Goal: Task Accomplishment & Management: Use online tool/utility

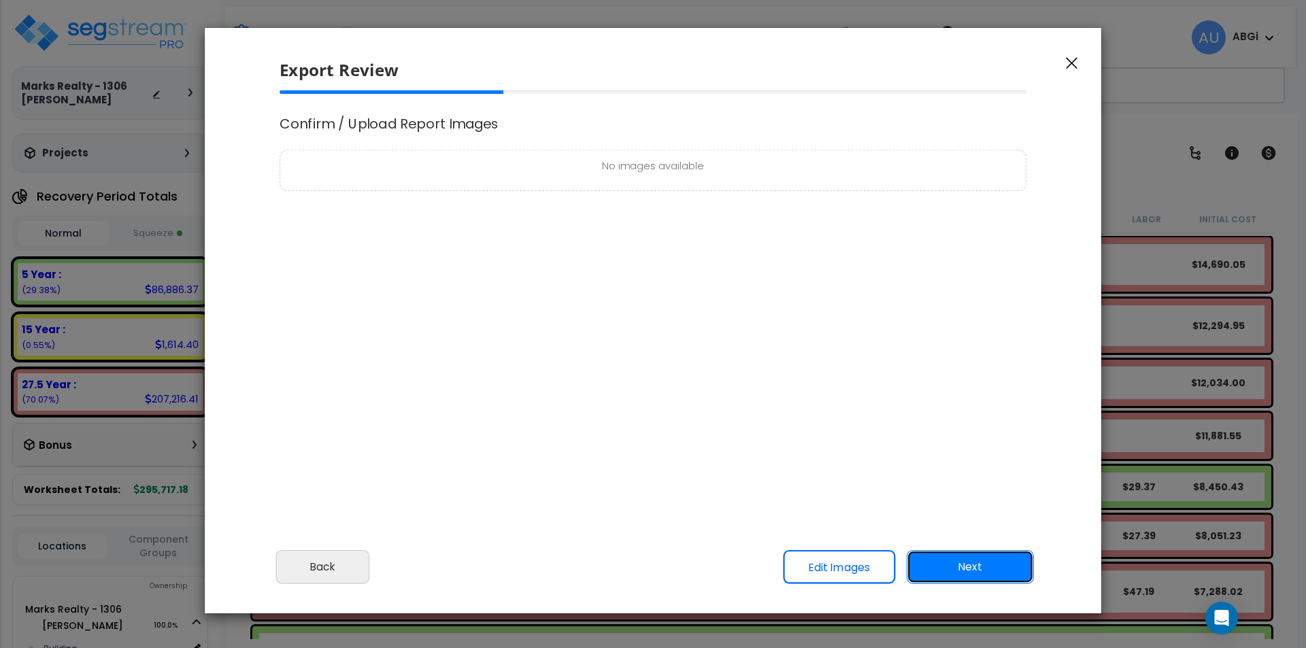
click at [943, 558] on button "Next" at bounding box center [970, 567] width 127 height 34
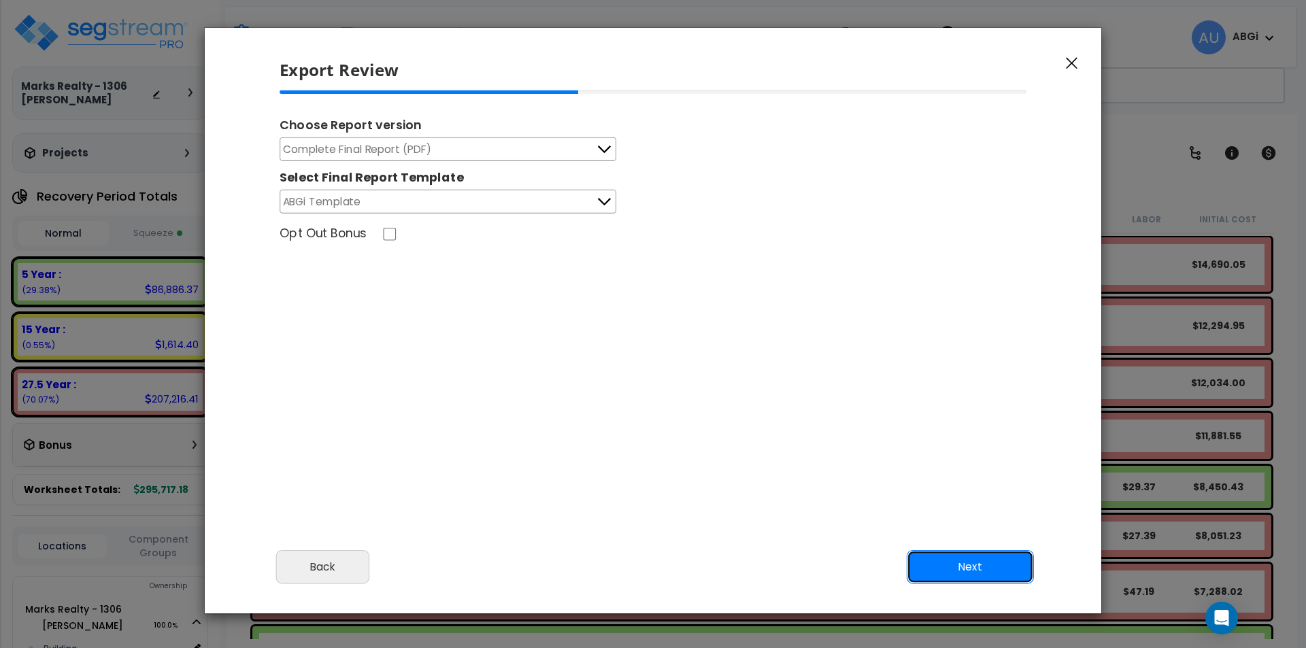
click at [943, 558] on button "Next" at bounding box center [970, 567] width 127 height 34
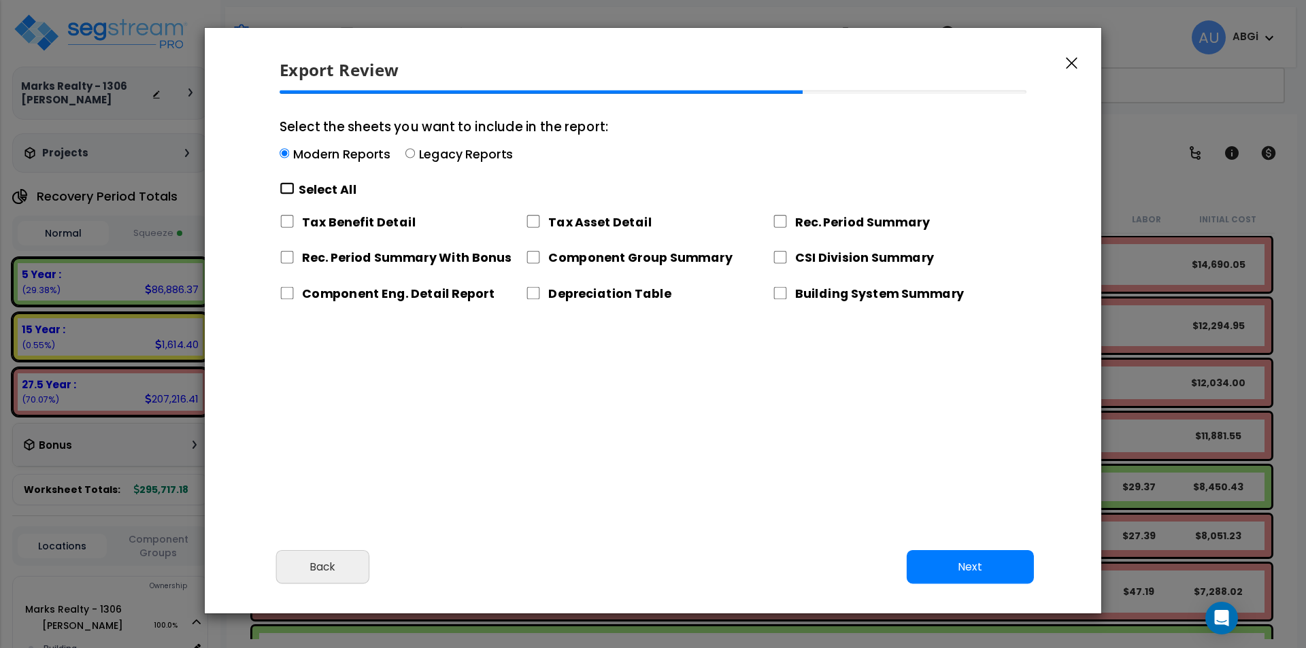
click at [284, 189] on input "Select the sheets you want to include in the report: Modern Reports Legacy Repo…" at bounding box center [287, 188] width 15 height 13
checkbox input "true"
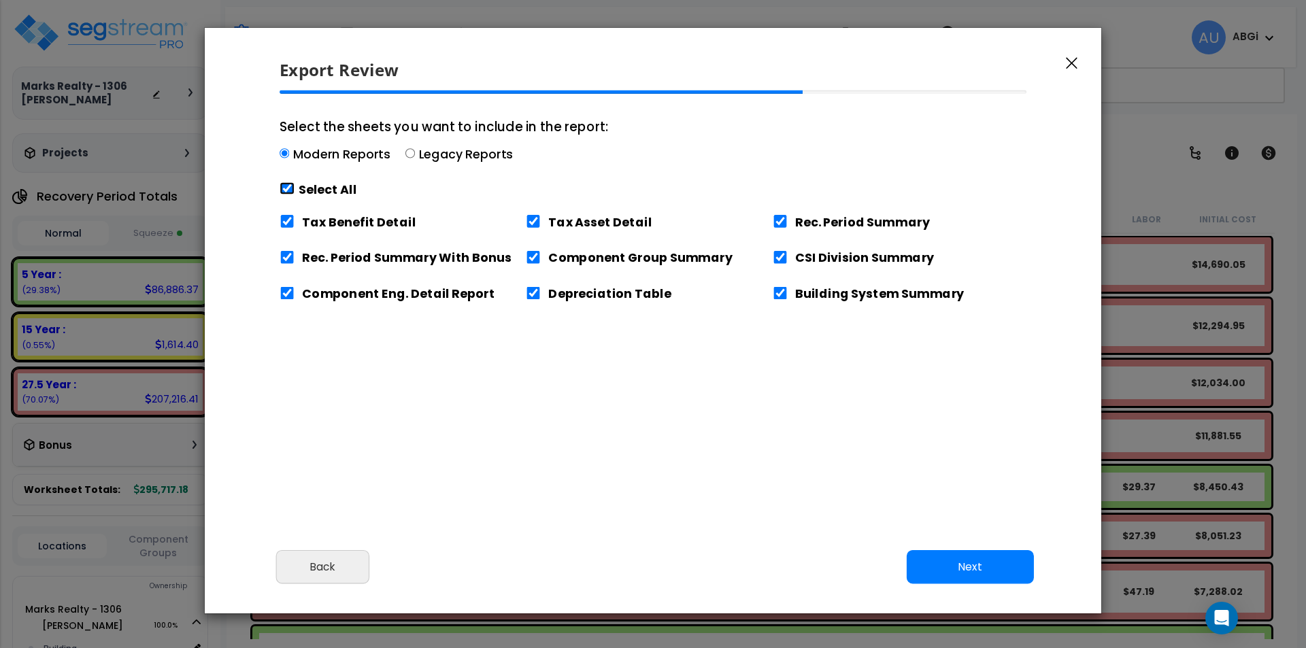
checkbox input "true"
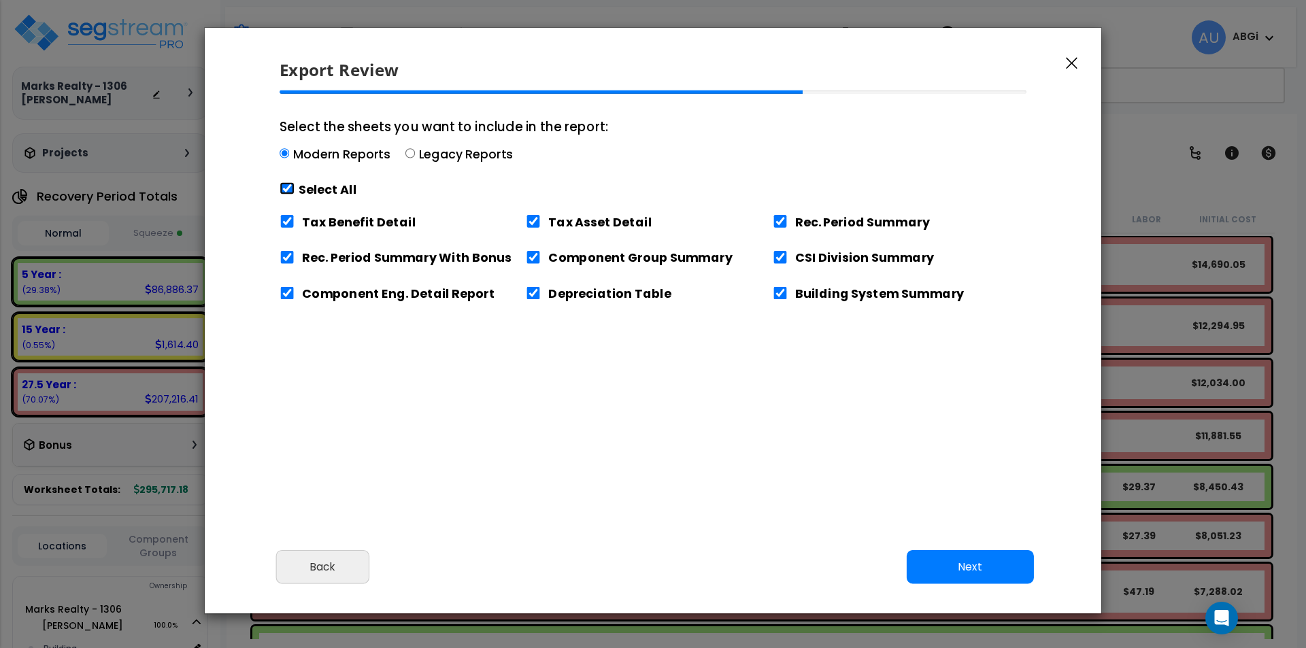
checkbox input "true"
click at [284, 218] on input "Tax Benefit Detail" at bounding box center [287, 221] width 15 height 13
checkbox input "false"
click at [946, 572] on button "Next" at bounding box center [970, 567] width 127 height 34
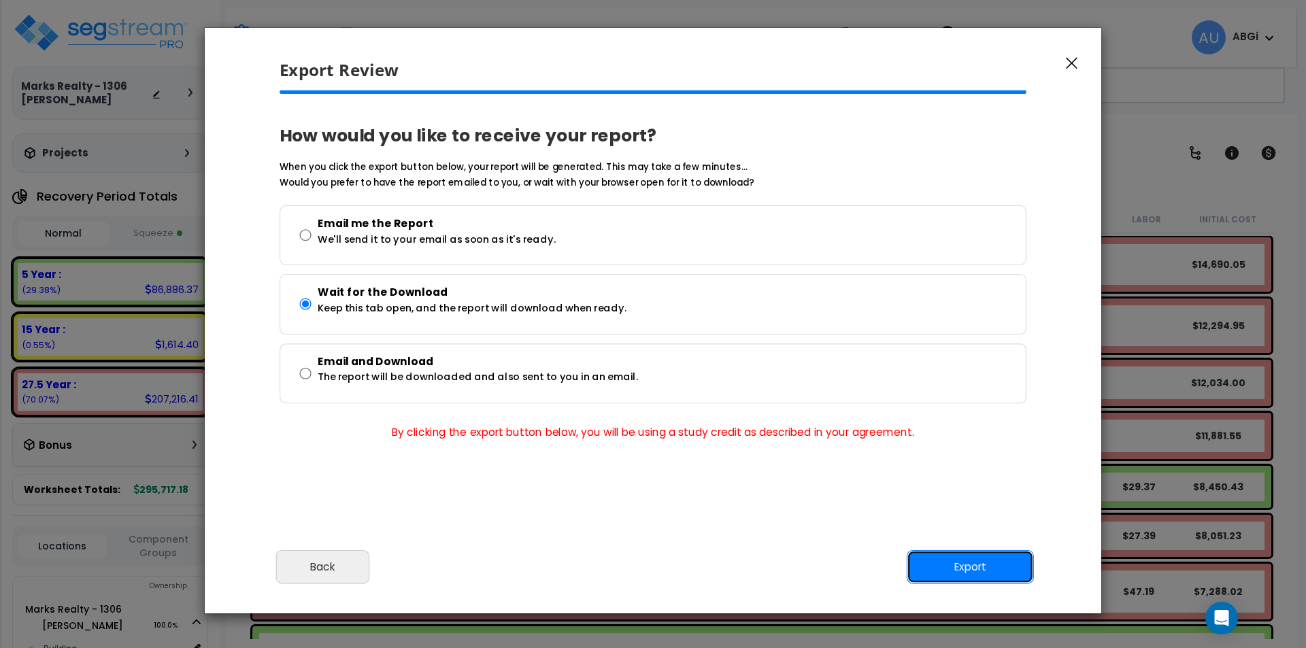
click at [979, 573] on button "Export" at bounding box center [970, 567] width 127 height 34
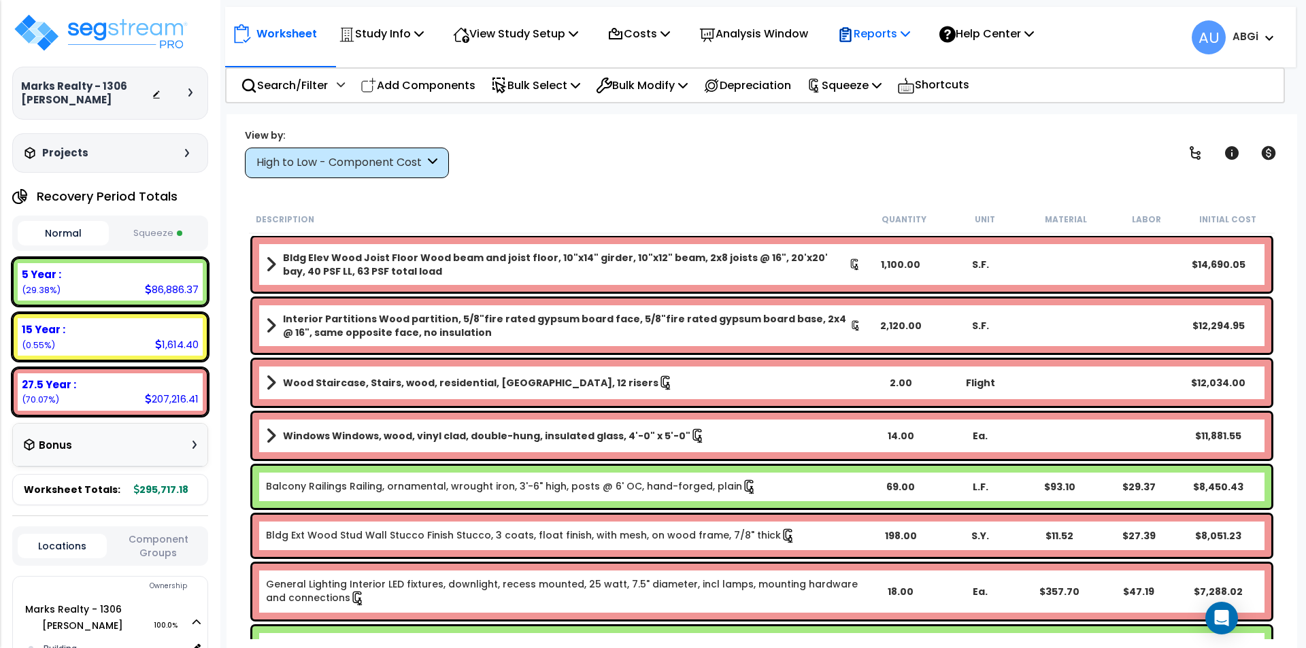
click at [910, 31] on p "Reports" at bounding box center [873, 33] width 73 height 18
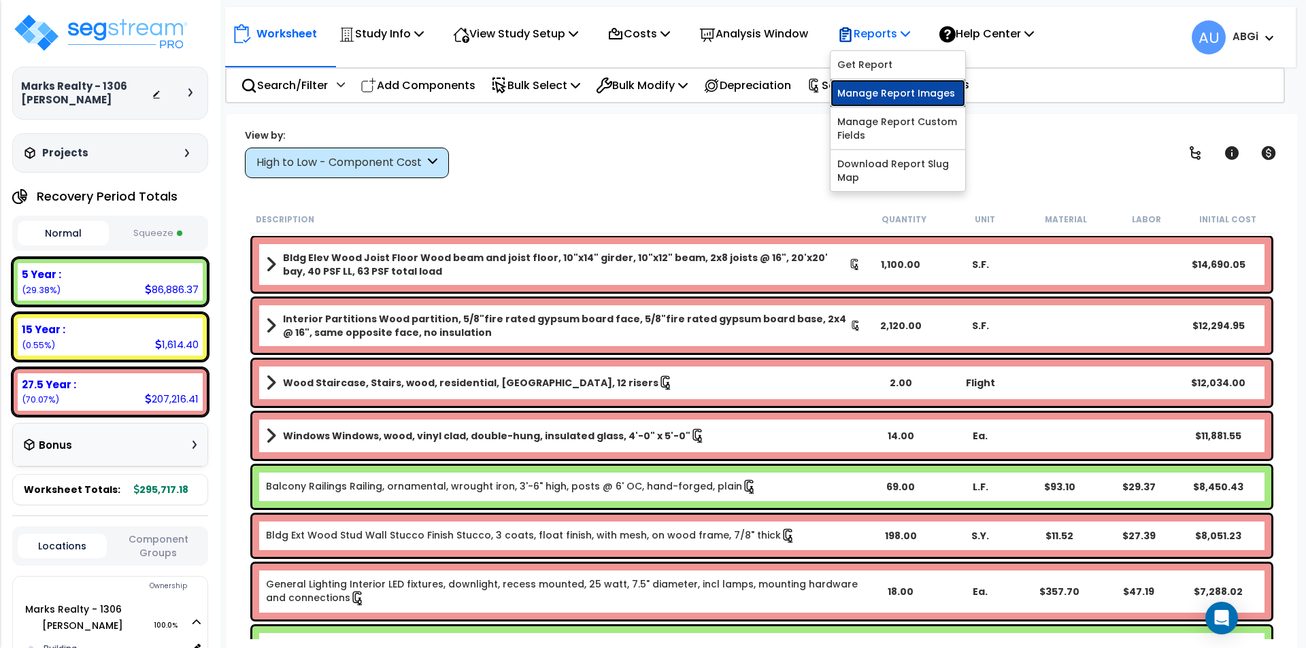
click at [887, 87] on link "Manage Report Images" at bounding box center [898, 93] width 135 height 27
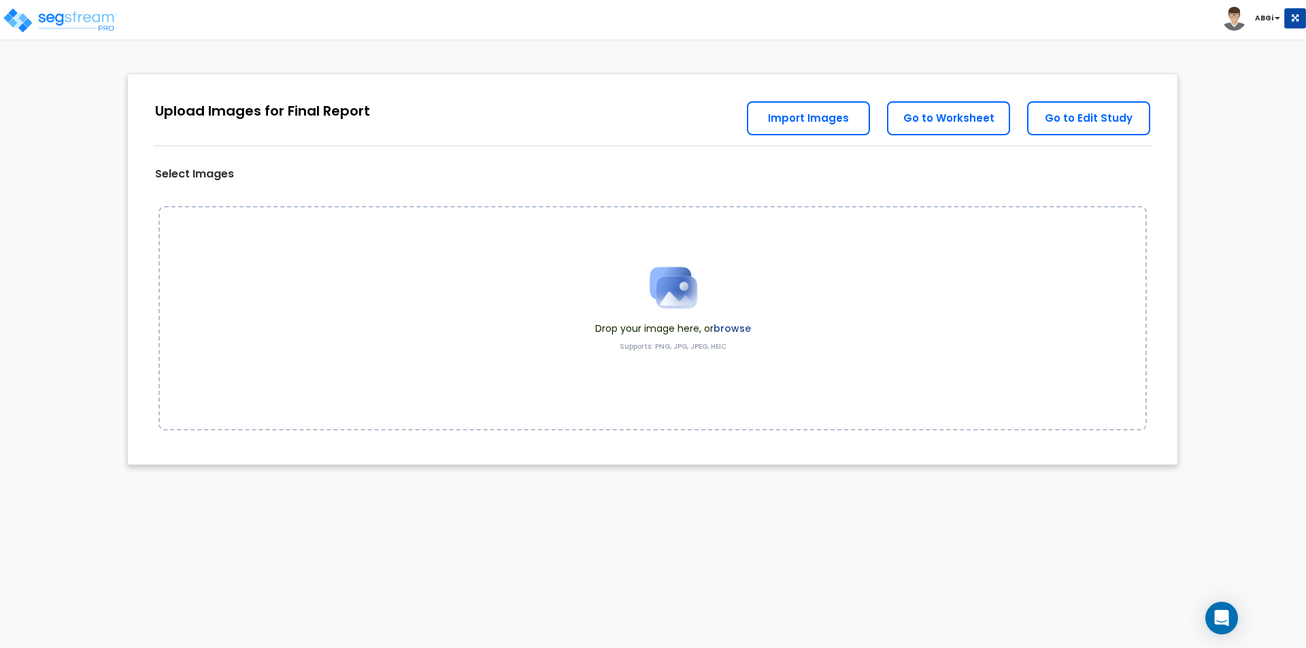
click at [675, 297] on img at bounding box center [673, 288] width 68 height 68
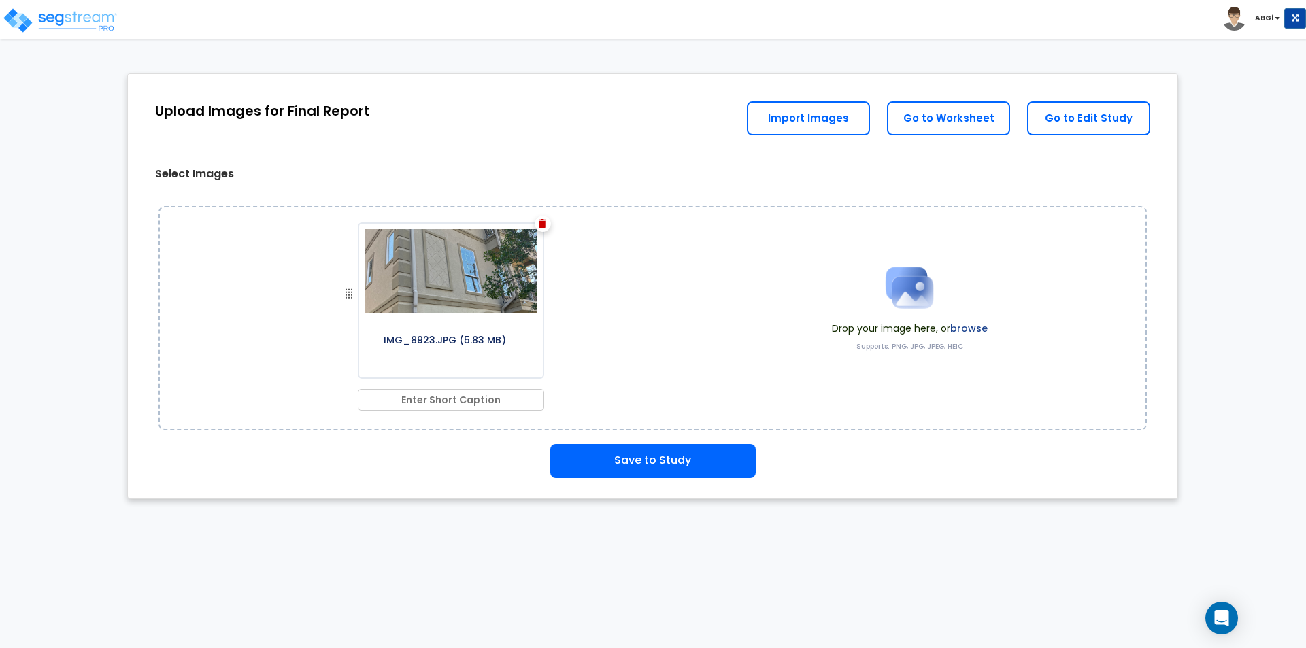
click at [883, 284] on img at bounding box center [909, 288] width 68 height 68
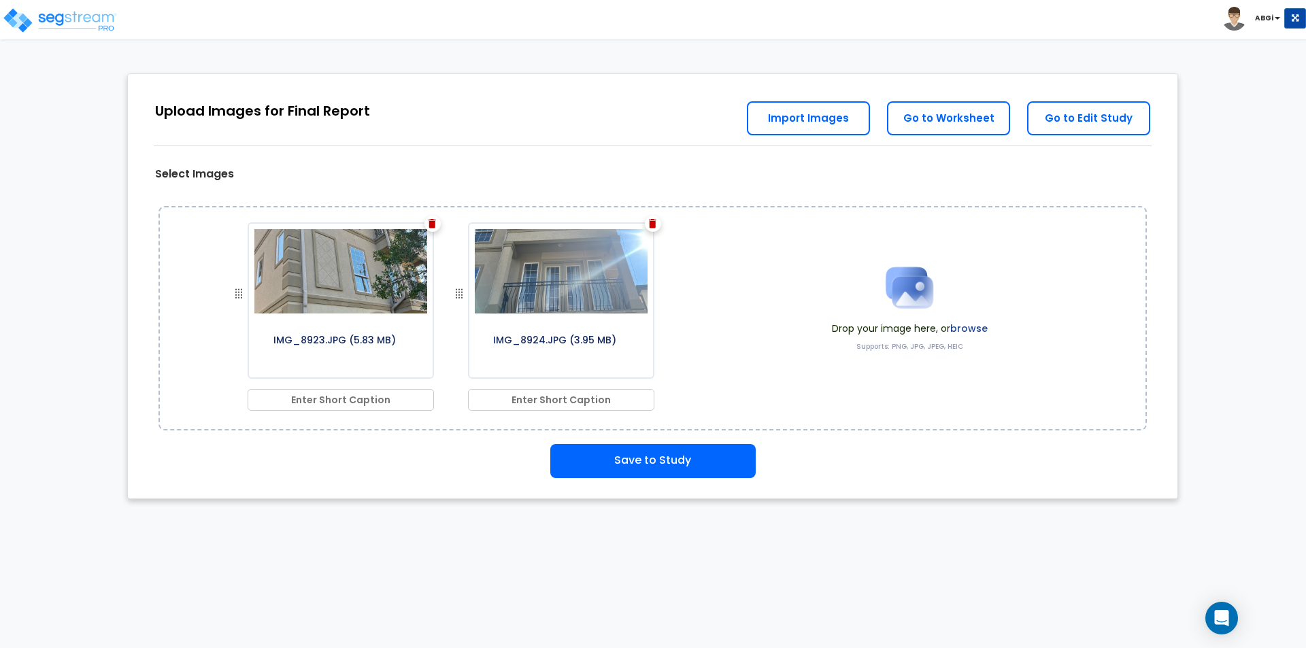
click at [896, 283] on img at bounding box center [909, 288] width 68 height 68
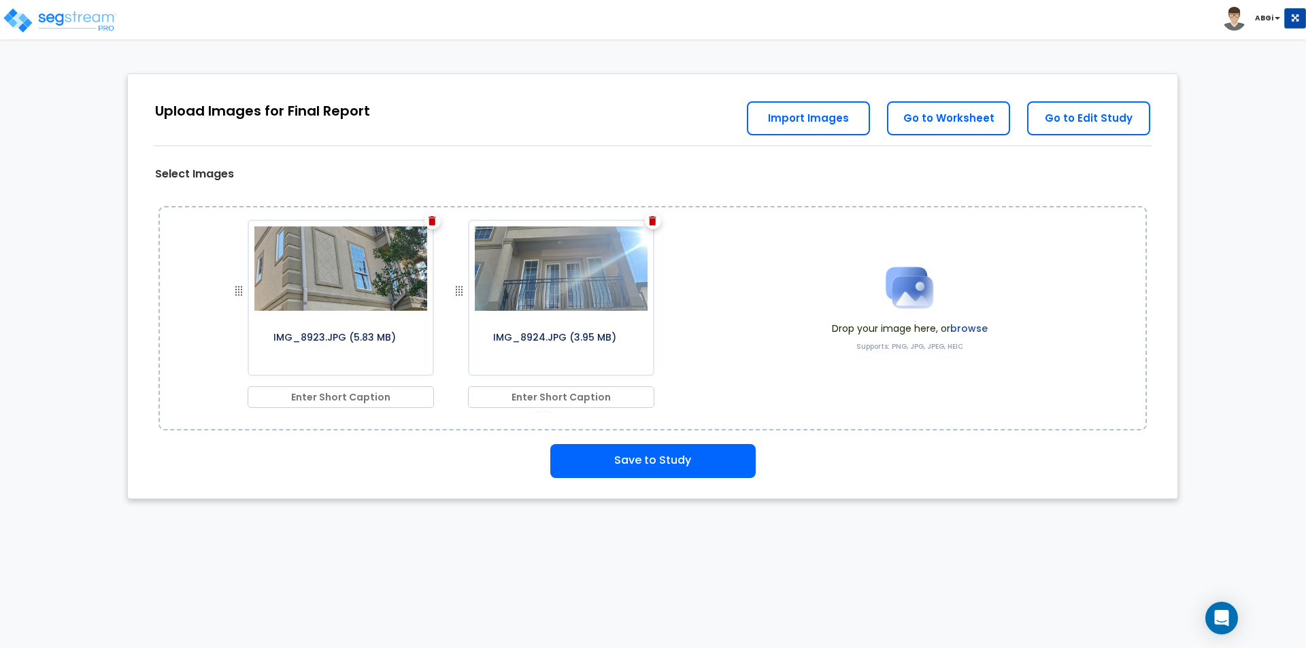
click at [897, 288] on img at bounding box center [909, 288] width 68 height 68
click at [918, 286] on img at bounding box center [909, 288] width 68 height 68
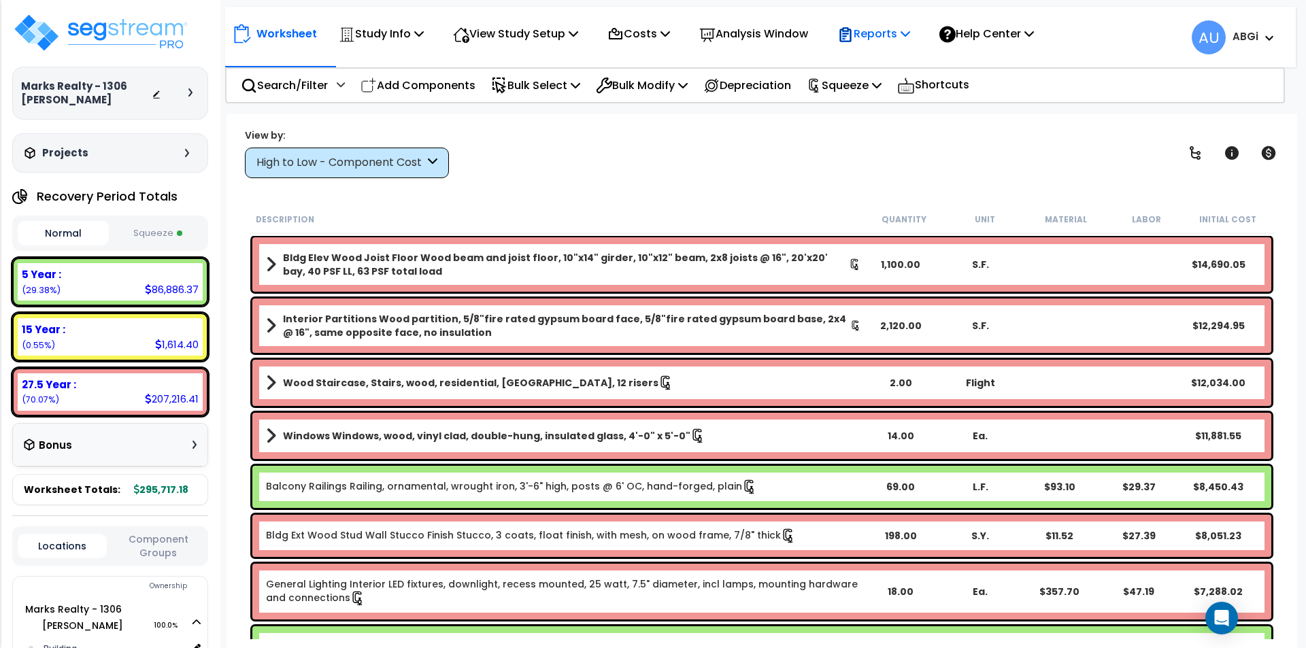
click at [910, 34] on p "Reports" at bounding box center [873, 33] width 73 height 18
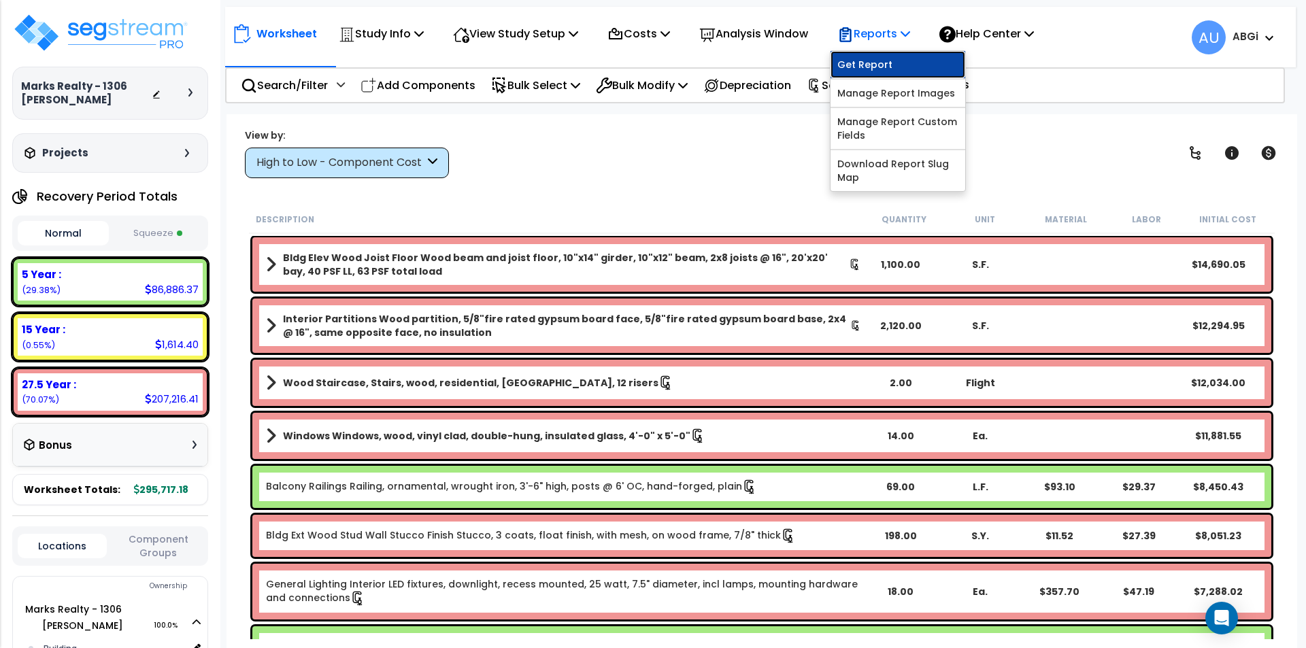
click at [905, 57] on link "Get Report" at bounding box center [898, 64] width 135 height 27
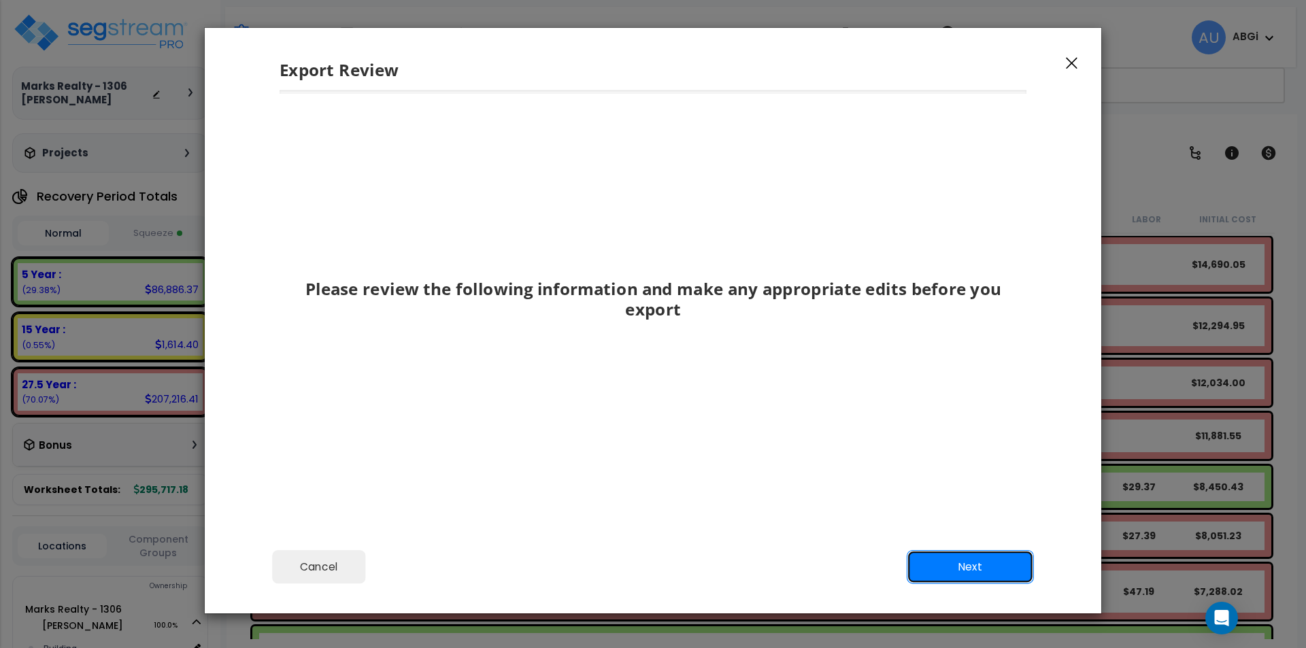
click at [970, 564] on button "Next" at bounding box center [970, 567] width 127 height 34
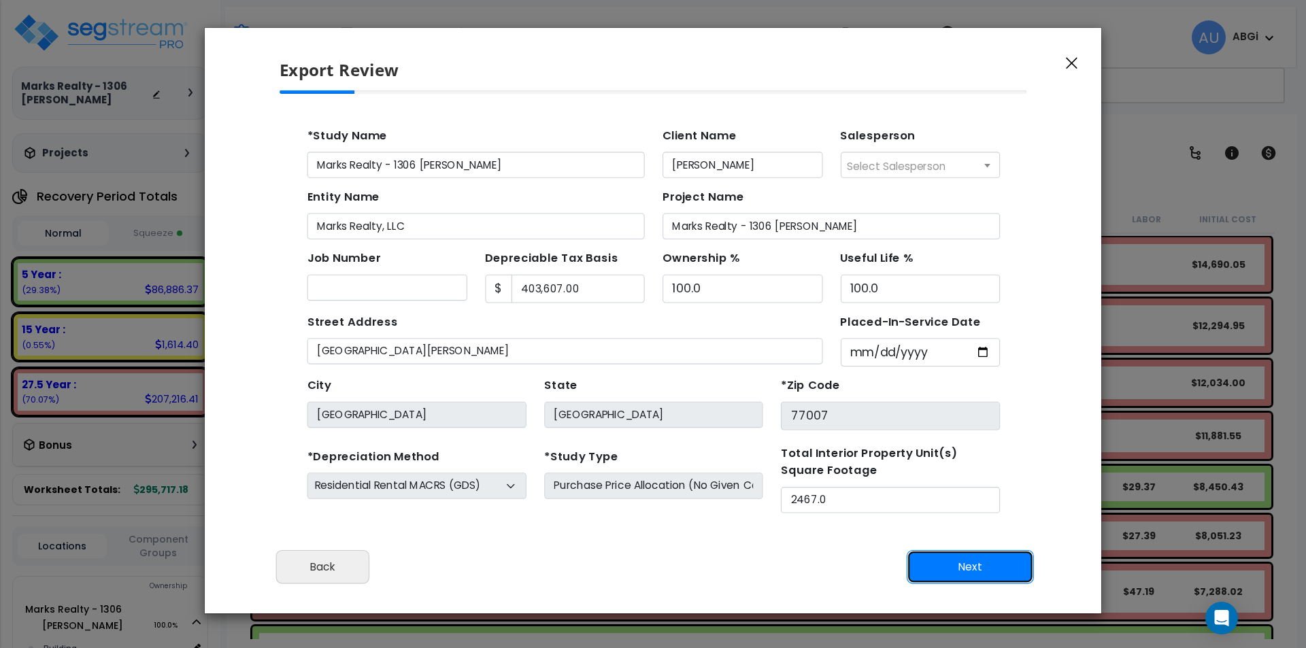
scroll to position [12, 0]
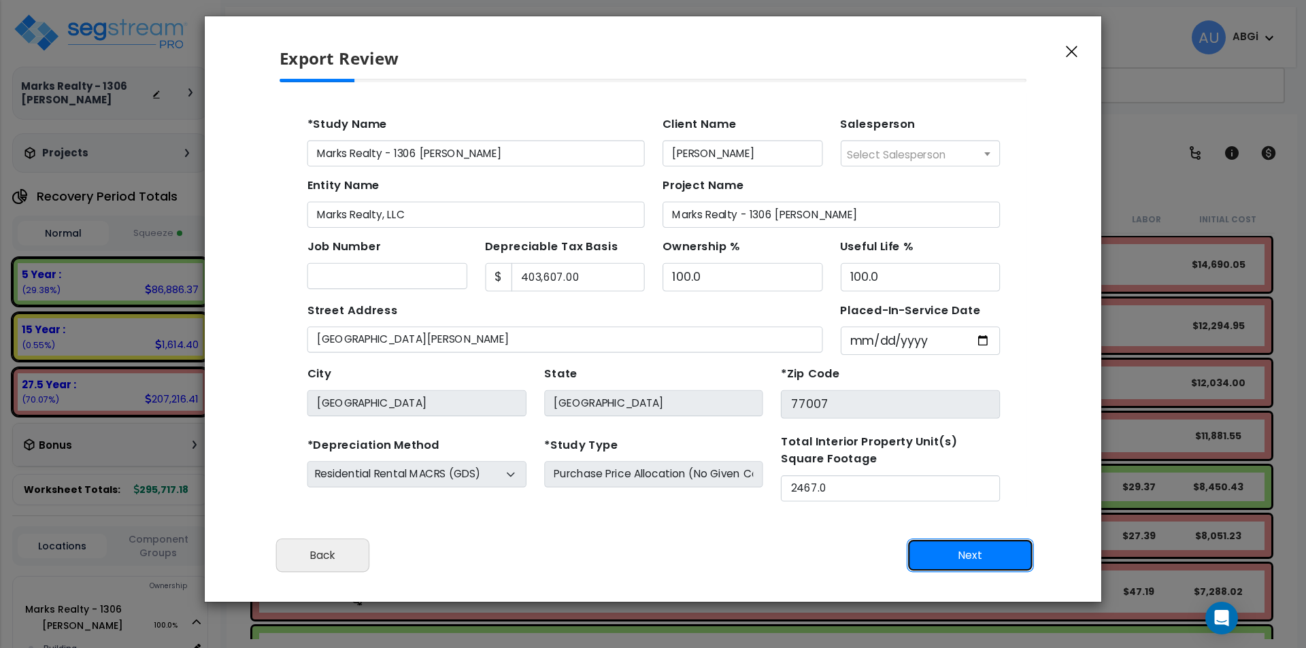
click at [949, 548] on button "Next" at bounding box center [970, 556] width 127 height 34
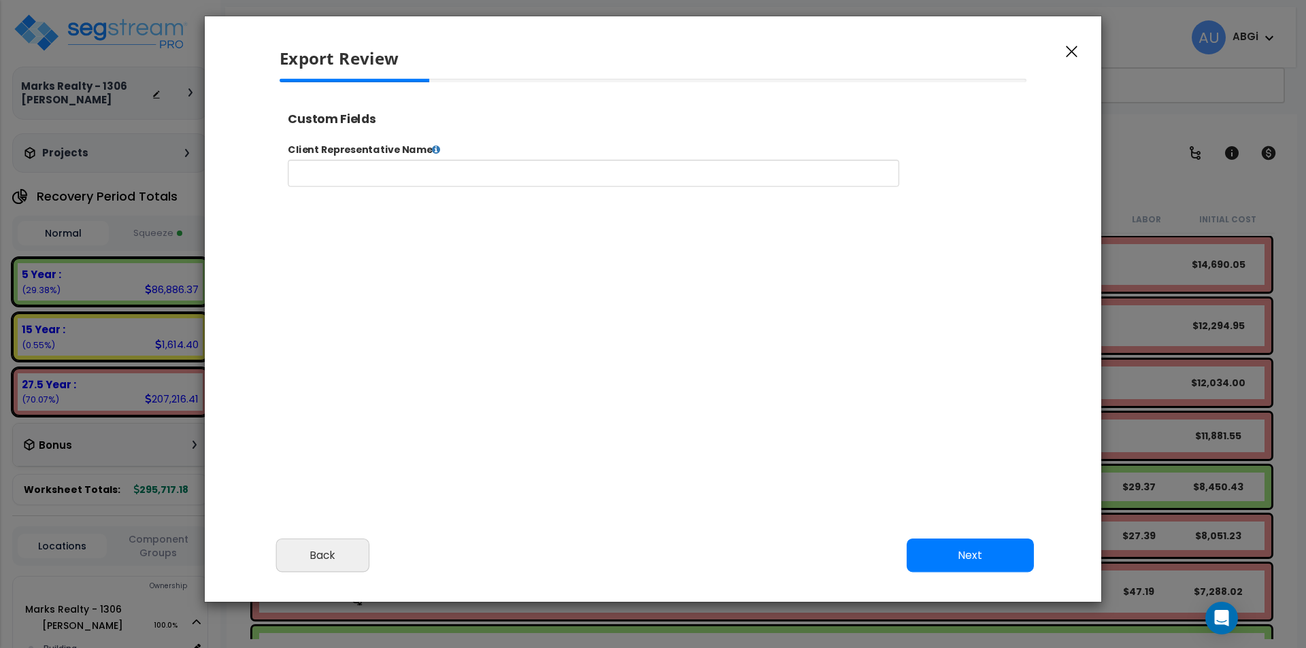
select select "2024"
click at [954, 556] on button "Next" at bounding box center [970, 556] width 127 height 34
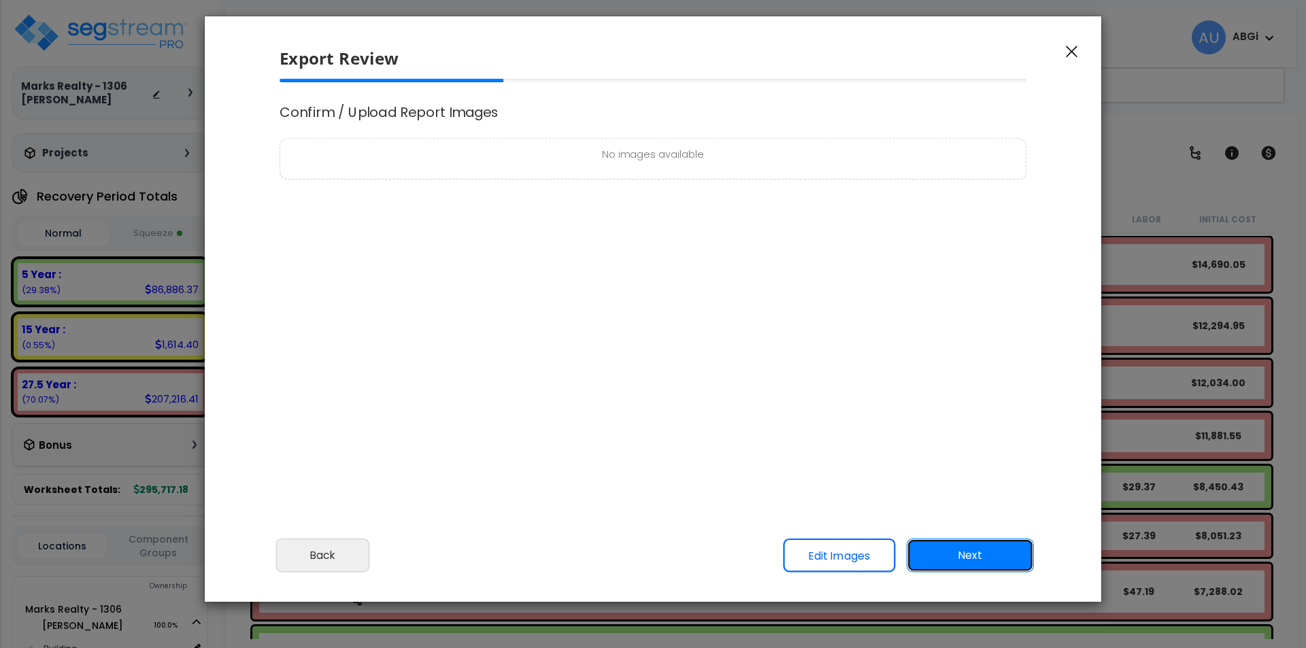
scroll to position [0, 0]
click at [1067, 54] on icon "button" at bounding box center [1072, 52] width 12 height 12
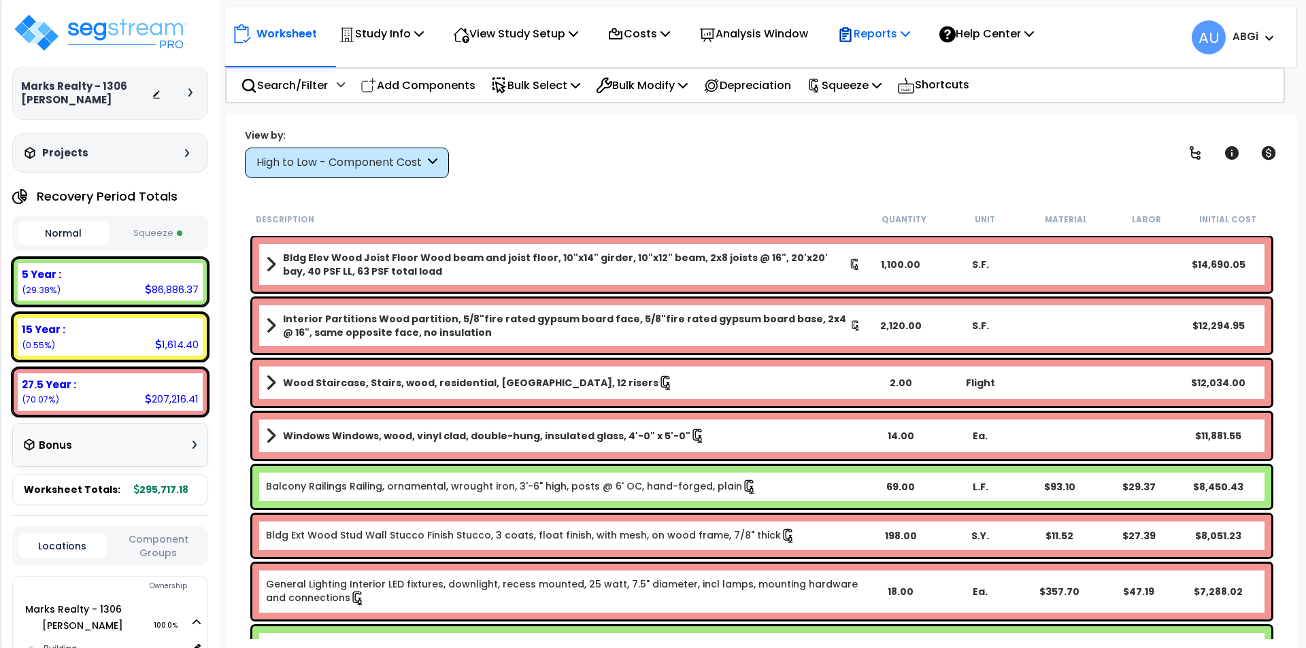
click at [910, 33] on p "Reports" at bounding box center [873, 33] width 73 height 18
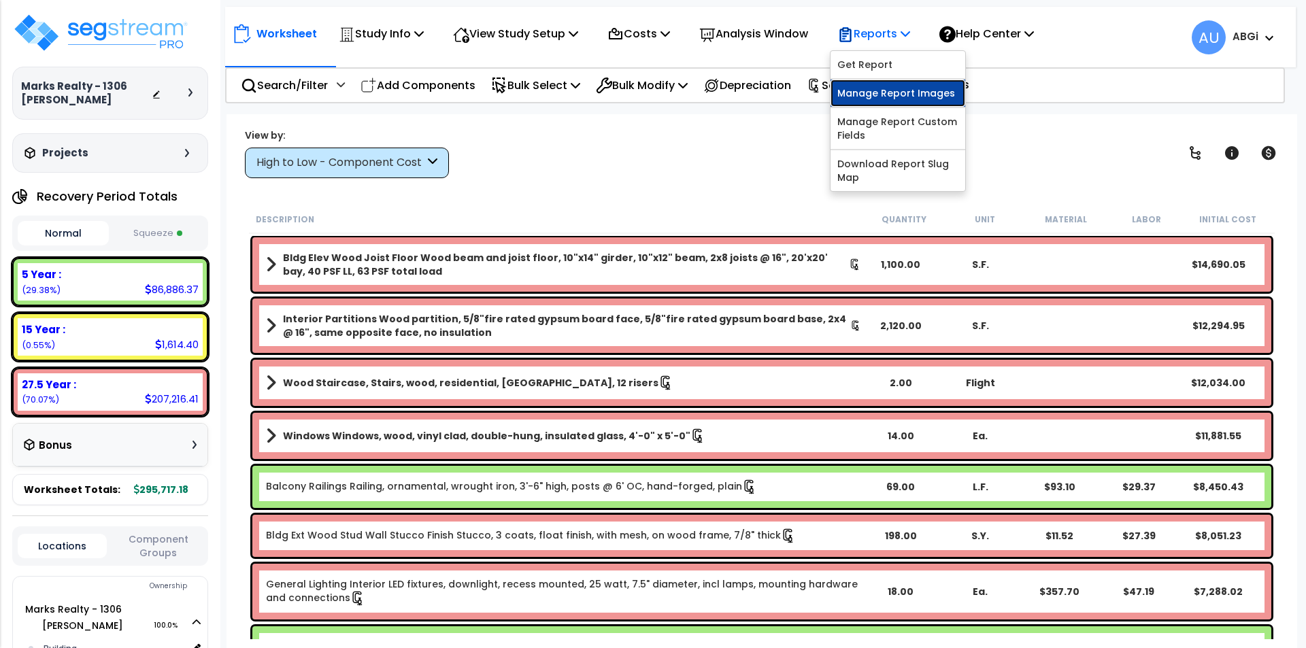
click at [908, 88] on link "Manage Report Images" at bounding box center [898, 93] width 135 height 27
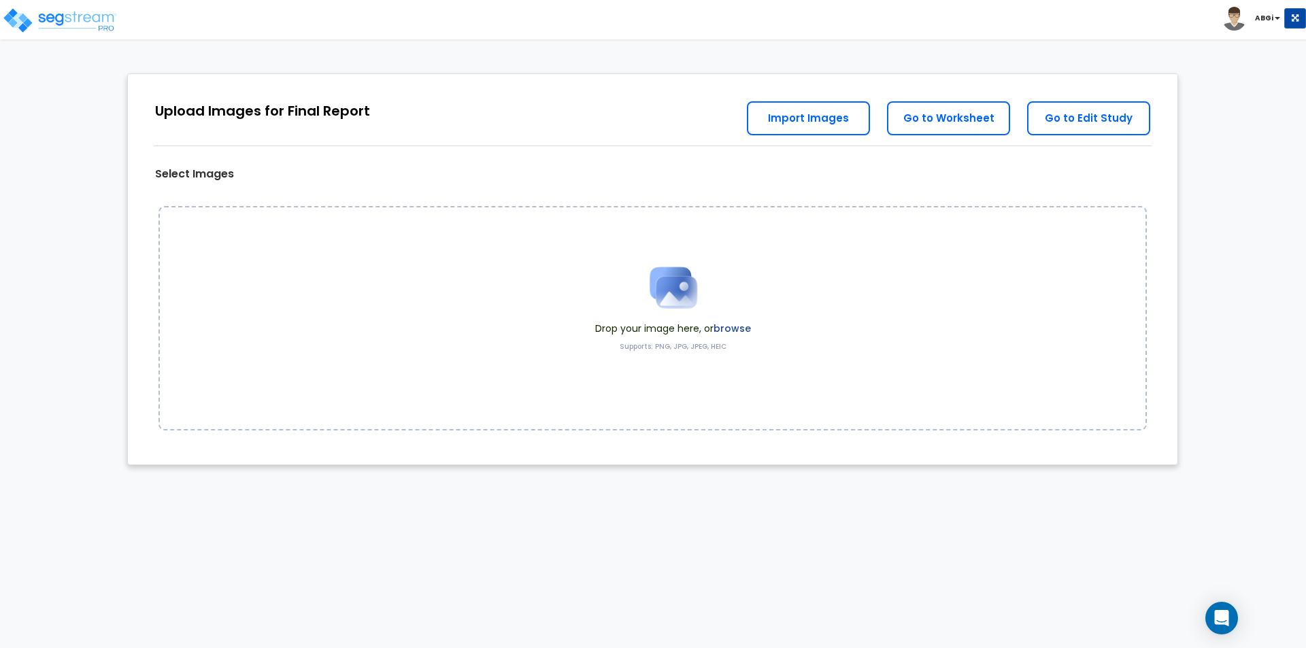
click at [675, 303] on img at bounding box center [673, 288] width 68 height 68
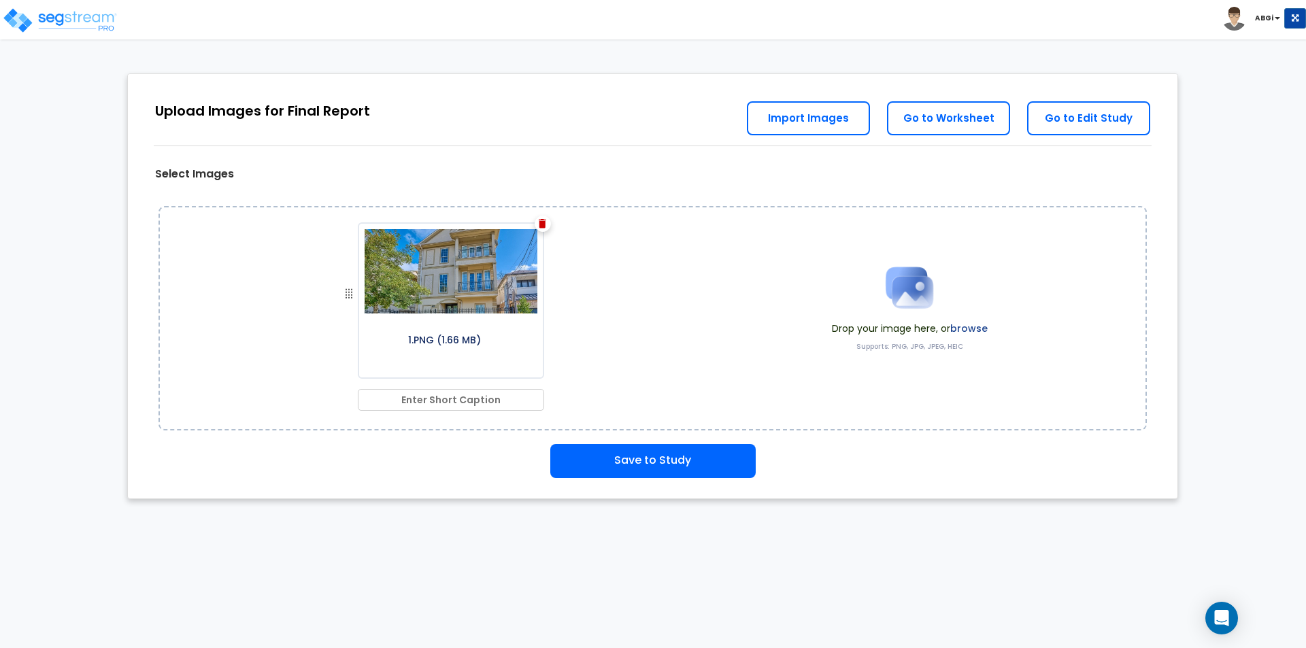
click at [881, 273] on img at bounding box center [909, 288] width 68 height 68
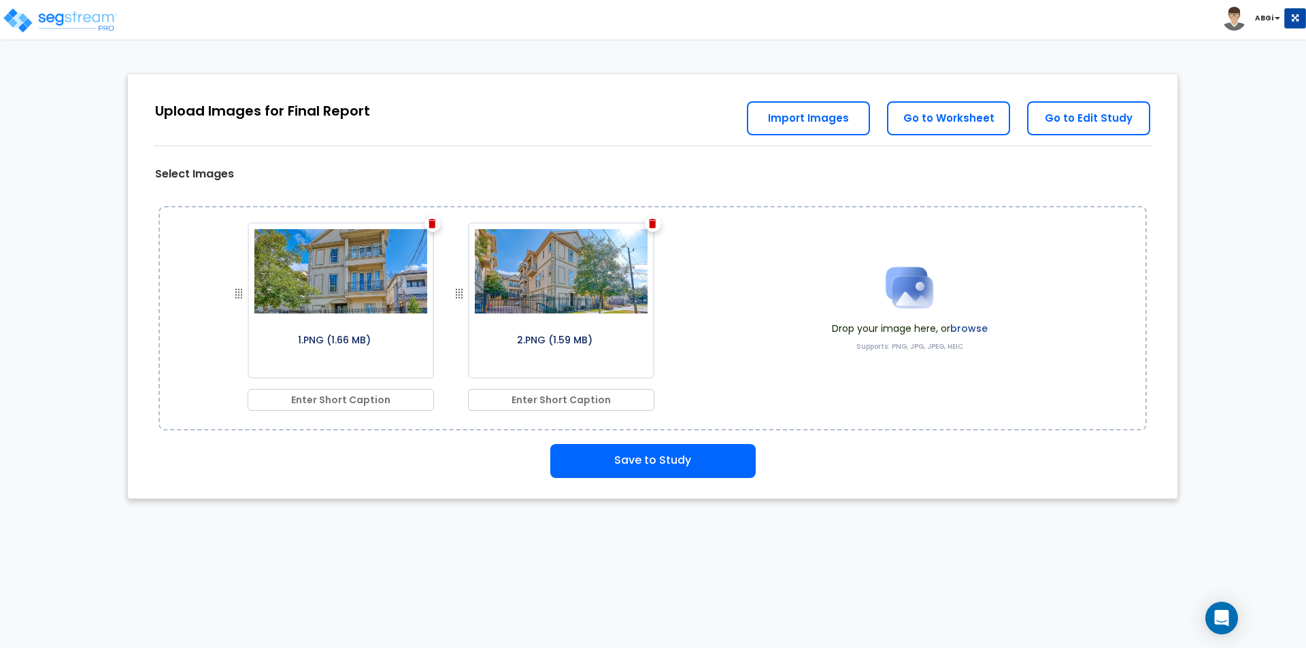
click at [909, 295] on img at bounding box center [909, 288] width 68 height 68
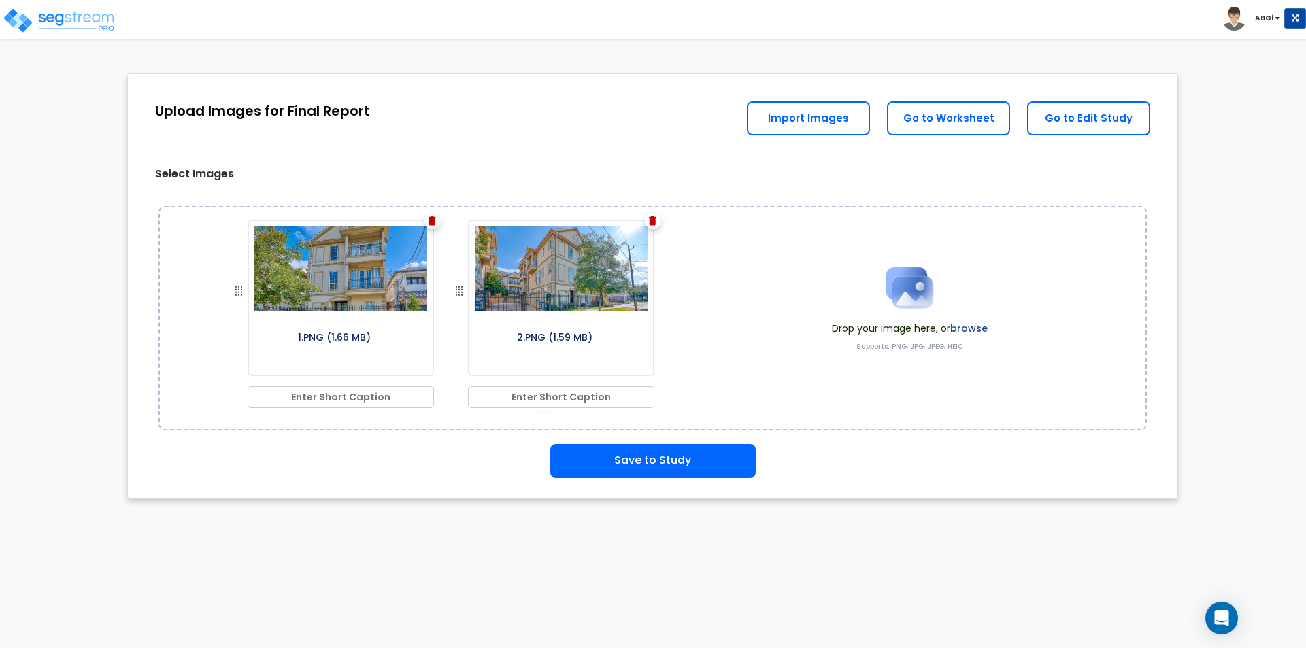
click at [913, 307] on img at bounding box center [909, 288] width 68 height 68
click at [909, 297] on img at bounding box center [909, 288] width 68 height 68
click at [928, 283] on img at bounding box center [909, 288] width 68 height 68
click at [892, 280] on img at bounding box center [909, 288] width 68 height 68
click at [909, 294] on img at bounding box center [909, 288] width 68 height 68
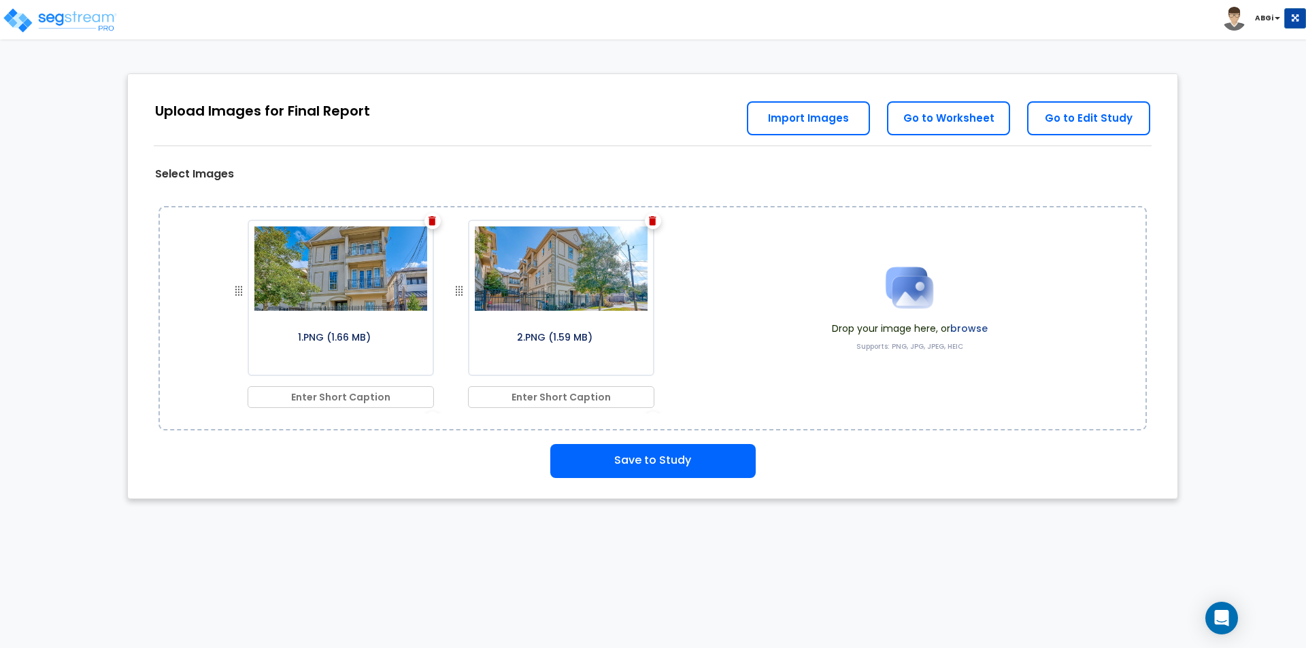
click at [917, 302] on img at bounding box center [909, 288] width 68 height 68
click at [916, 288] on img at bounding box center [909, 288] width 68 height 68
click at [897, 292] on img at bounding box center [909, 288] width 68 height 68
click at [933, 299] on img at bounding box center [909, 288] width 68 height 68
click at [918, 279] on img at bounding box center [909, 288] width 68 height 68
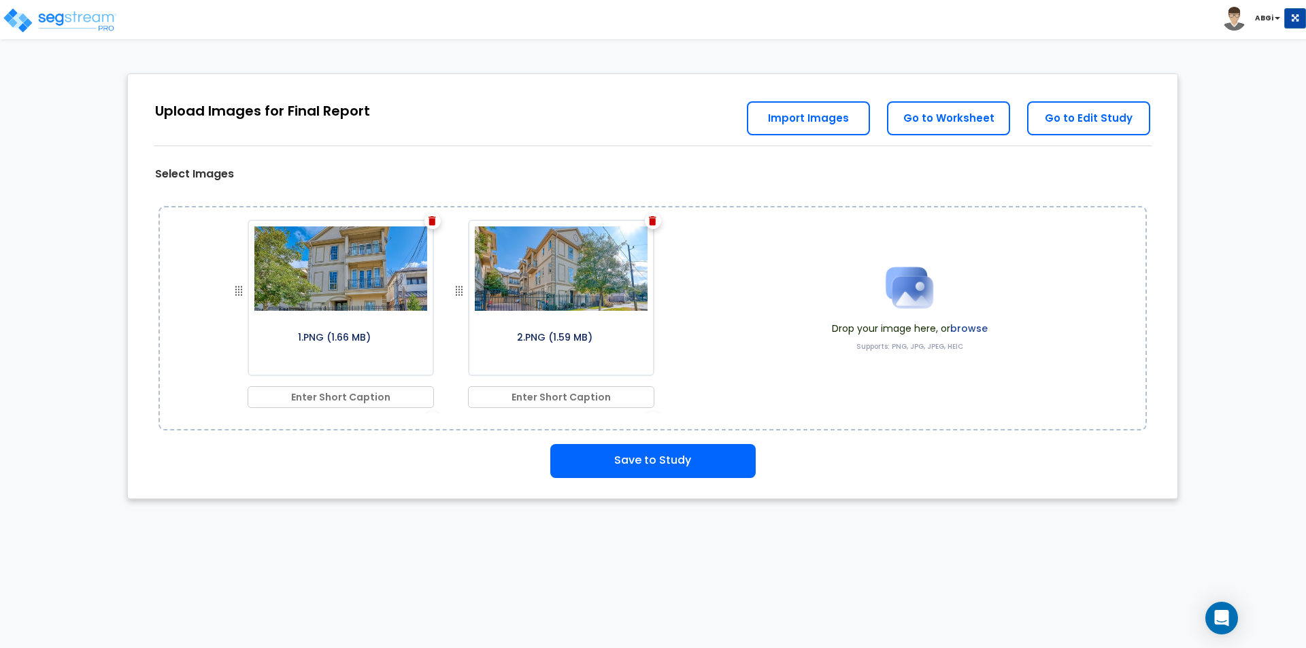
click at [924, 305] on img at bounding box center [909, 288] width 68 height 68
click at [926, 310] on img at bounding box center [909, 288] width 68 height 68
click at [918, 305] on img at bounding box center [909, 288] width 68 height 68
click at [914, 290] on img at bounding box center [909, 288] width 68 height 68
click at [882, 267] on img at bounding box center [909, 288] width 68 height 68
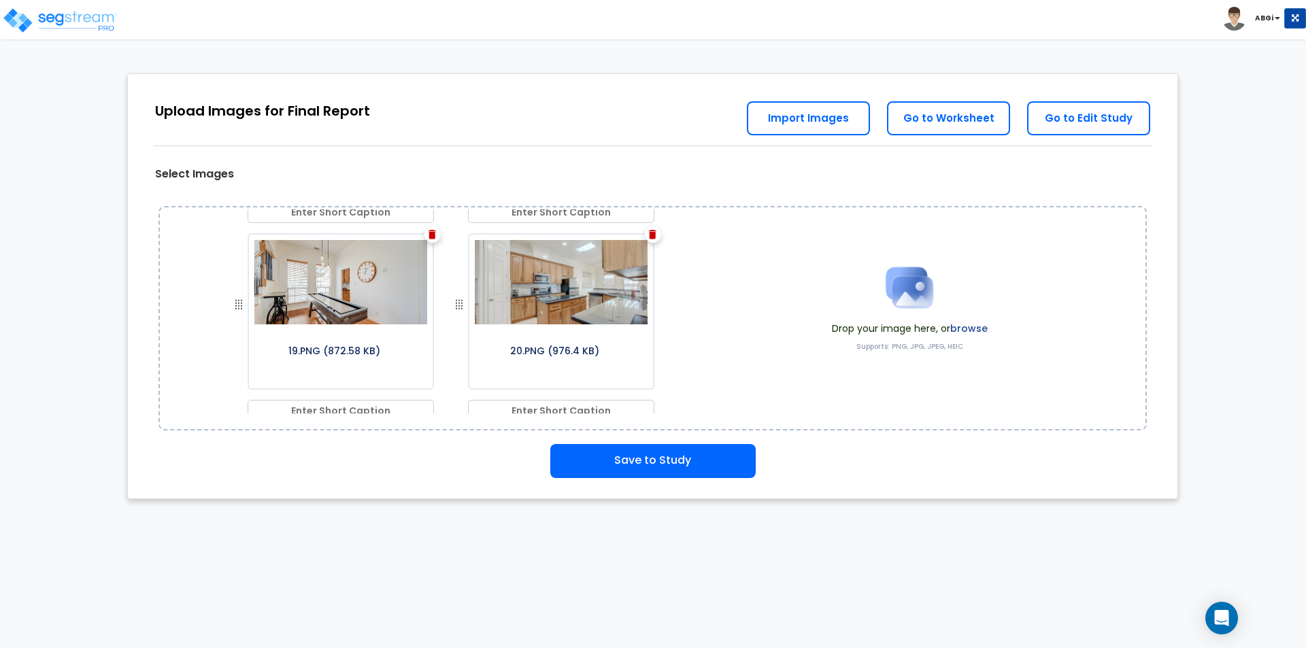
scroll to position [1564, 0]
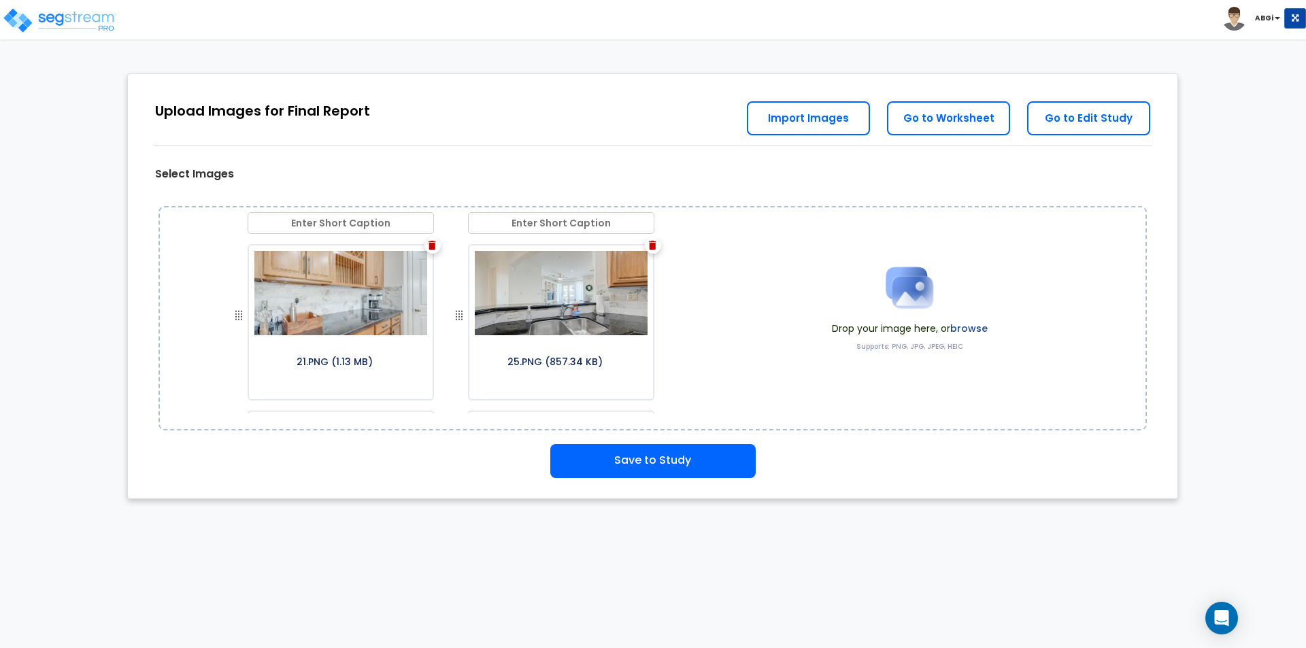
click at [892, 275] on img at bounding box center [909, 288] width 68 height 68
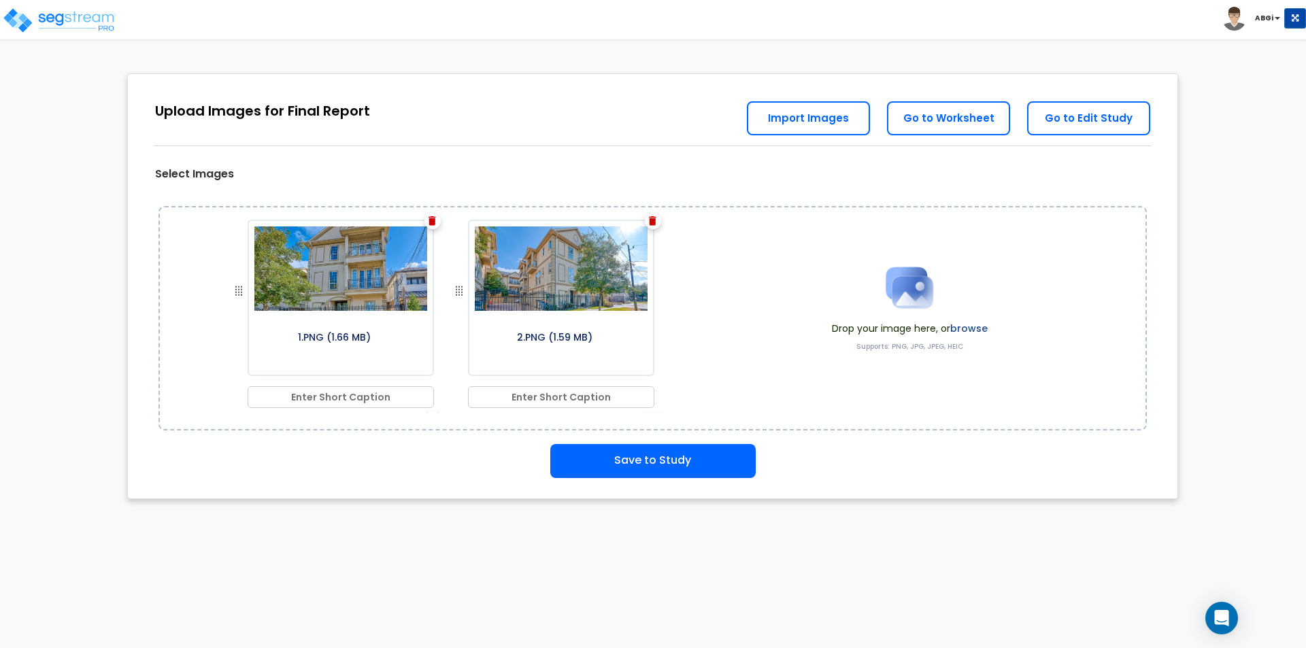
click at [923, 282] on img at bounding box center [909, 288] width 68 height 68
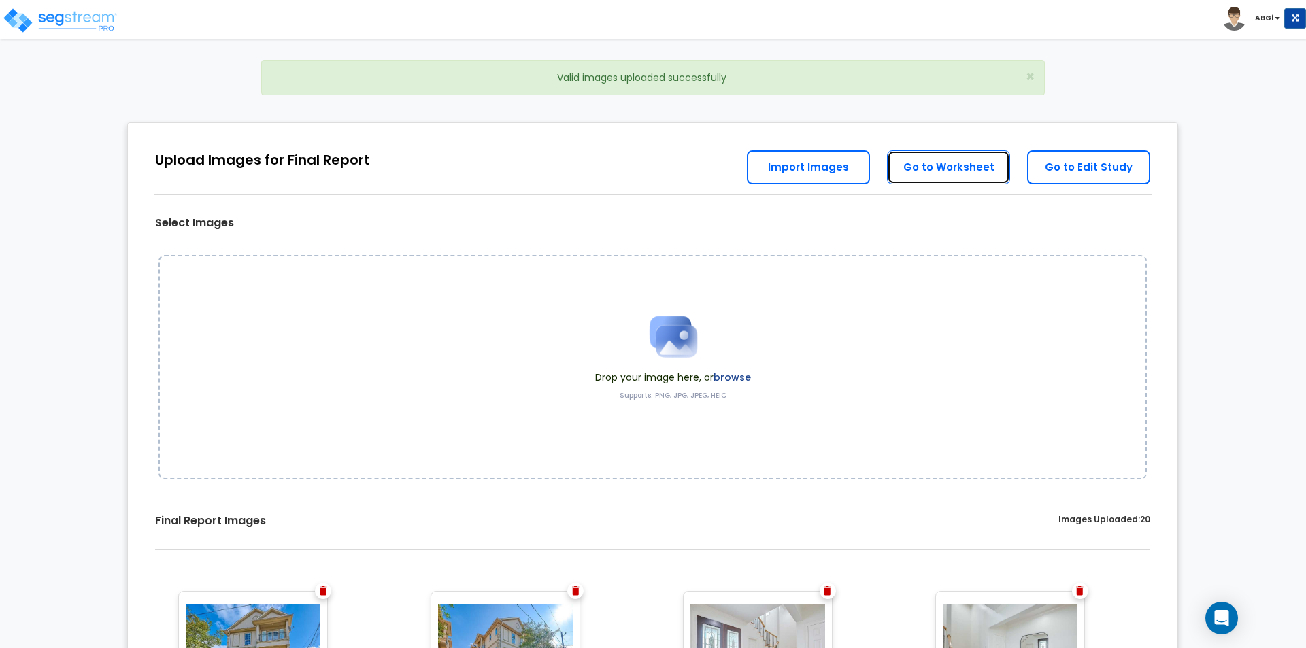
click at [939, 170] on link "Go to Worksheet" at bounding box center [948, 167] width 123 height 34
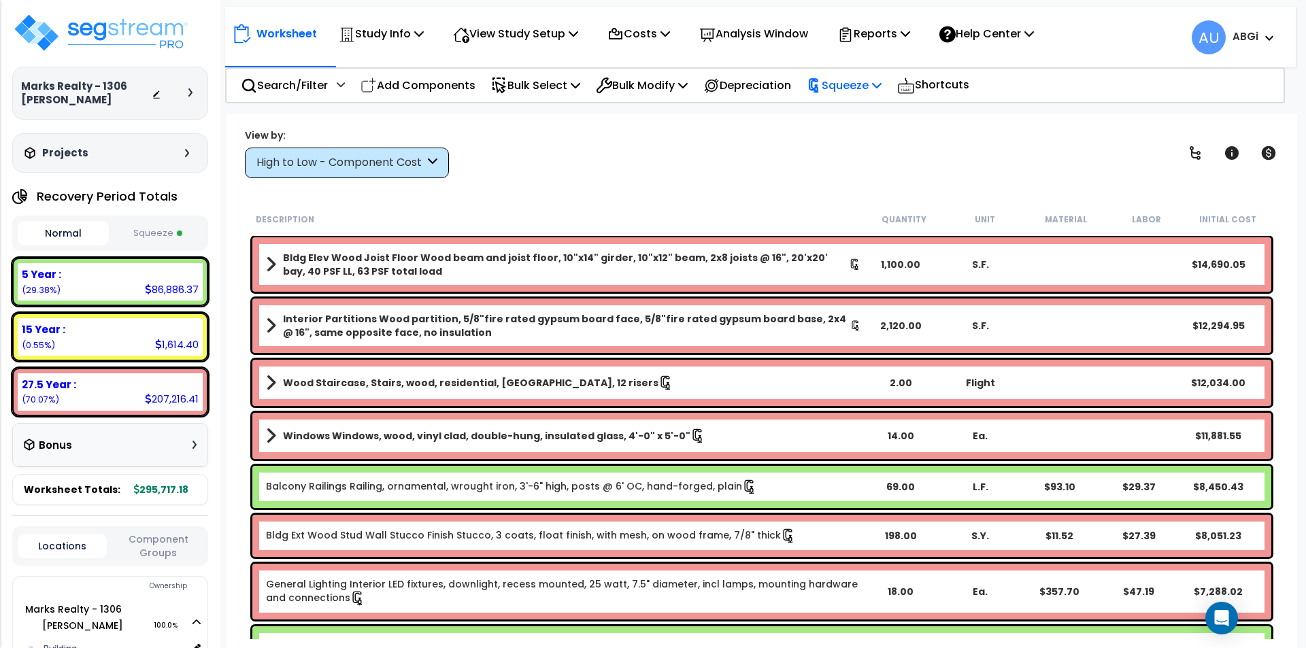
click at [882, 88] on icon at bounding box center [877, 85] width 10 height 11
click at [910, 39] on p "Reports" at bounding box center [873, 33] width 73 height 18
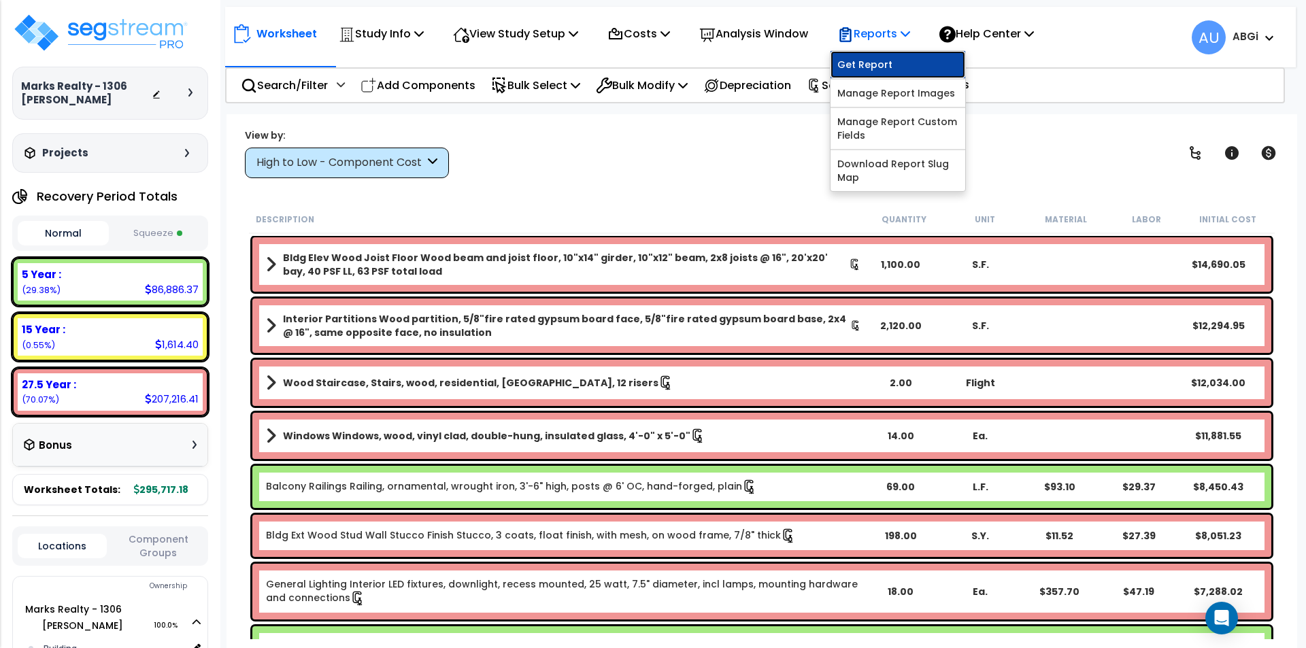
click at [904, 57] on link "Get Report" at bounding box center [898, 64] width 135 height 27
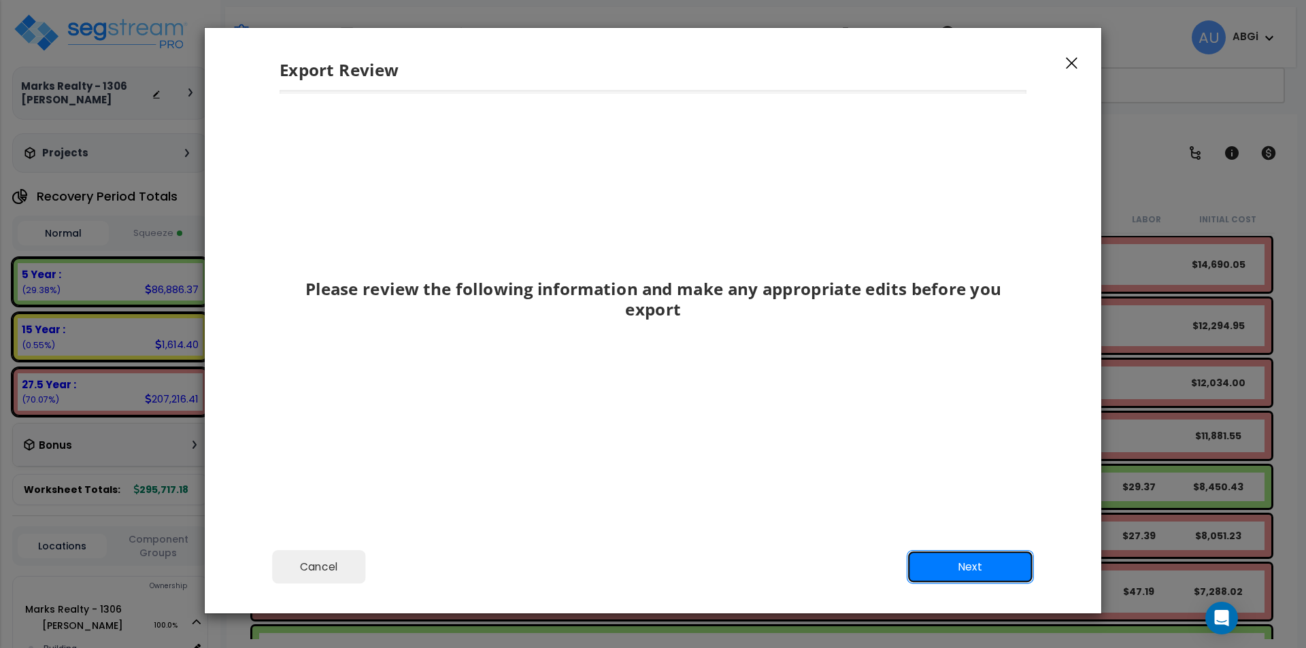
click at [962, 562] on button "Next" at bounding box center [970, 567] width 127 height 34
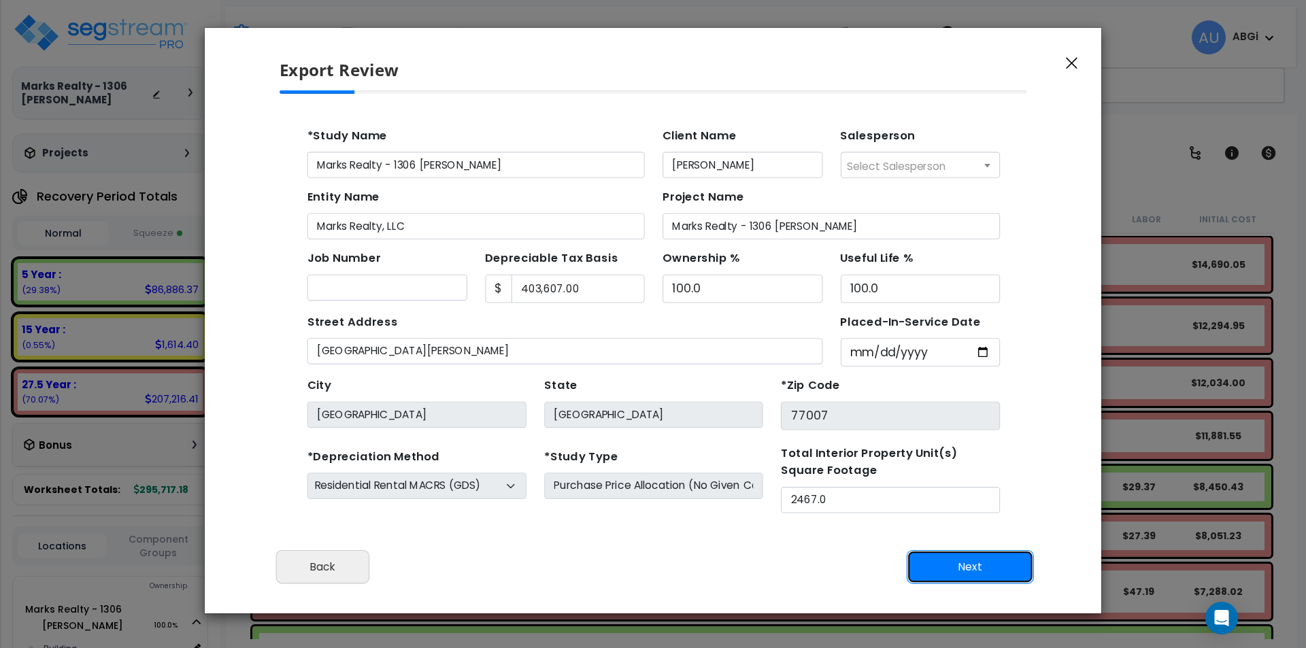
click at [969, 573] on button "Next" at bounding box center [970, 567] width 127 height 34
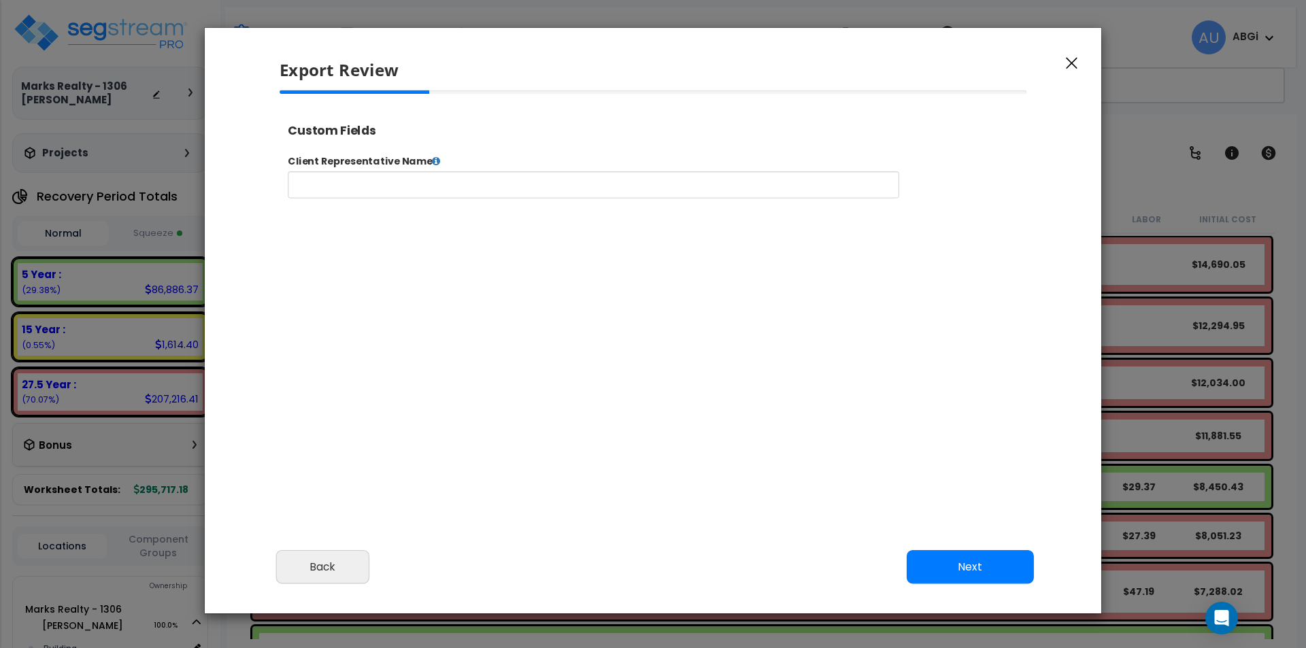
select select "2024"
click at [976, 566] on button "Next" at bounding box center [970, 567] width 127 height 34
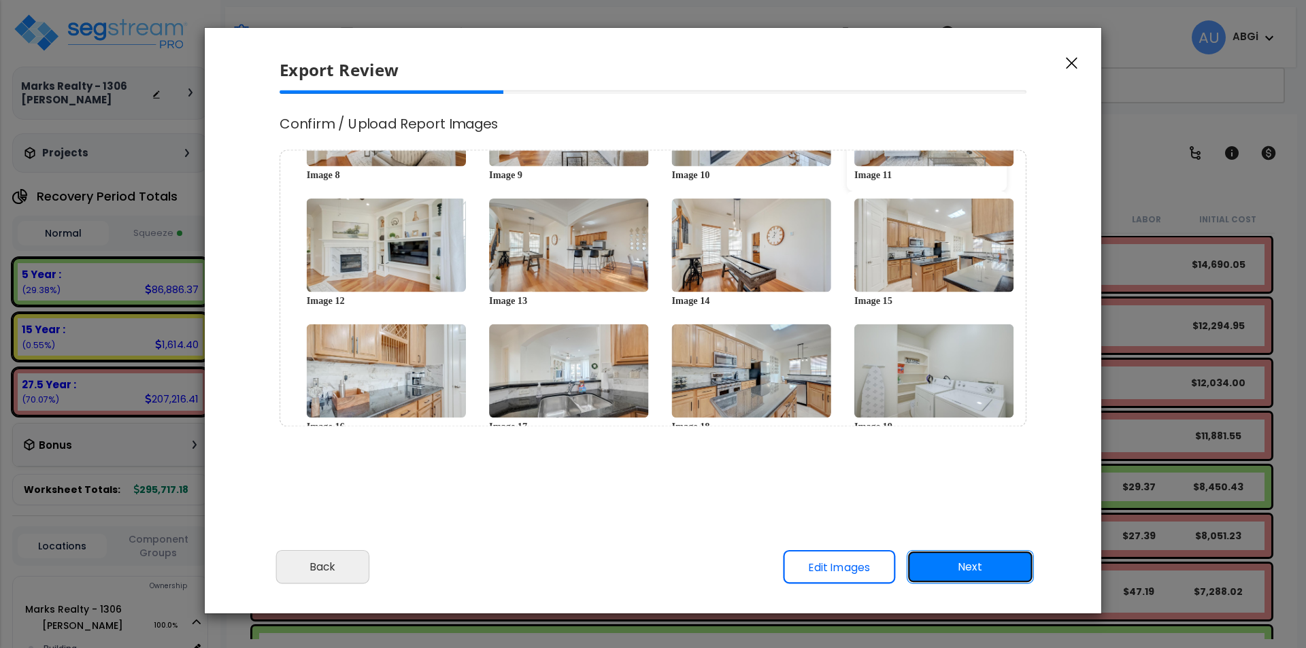
scroll to position [335, 0]
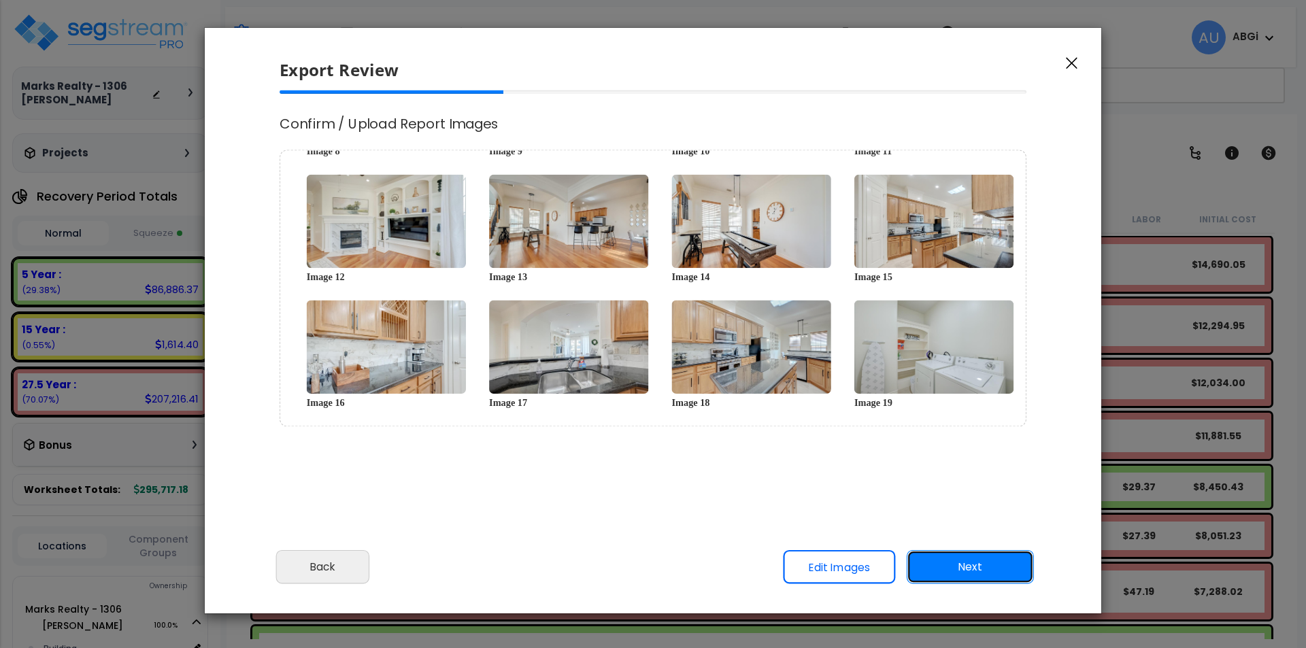
click at [969, 560] on button "Next" at bounding box center [970, 567] width 127 height 34
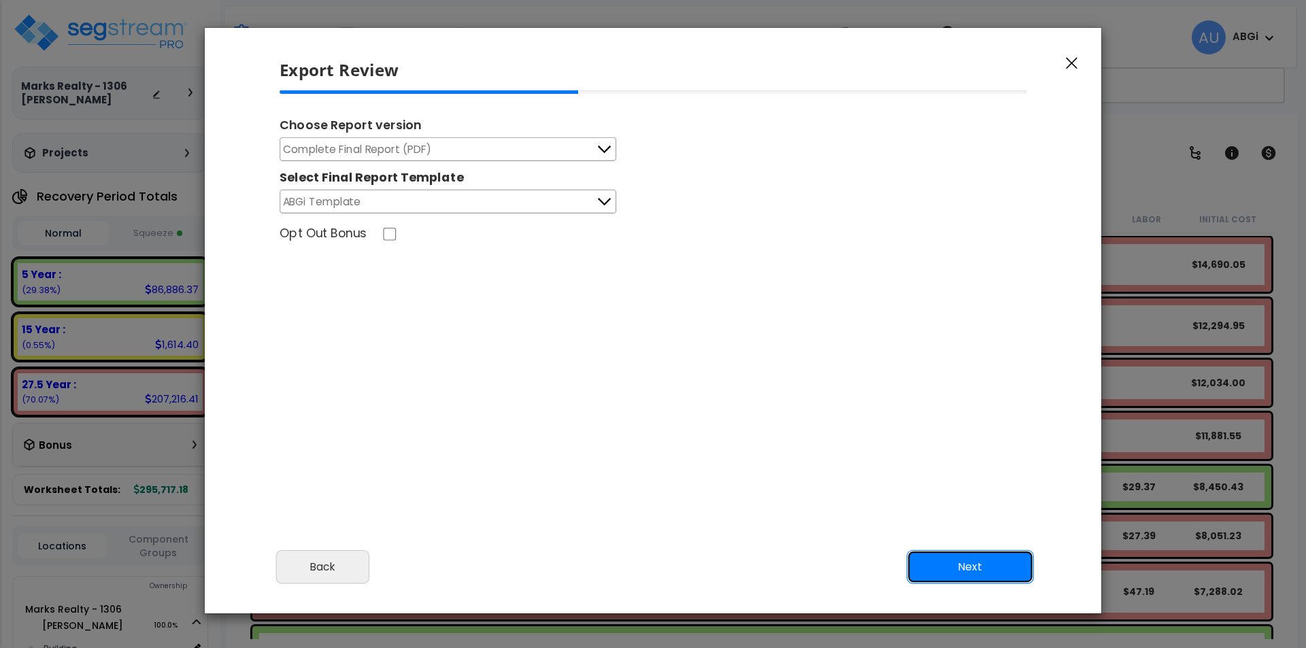
click at [950, 563] on button "Next" at bounding box center [970, 567] width 127 height 34
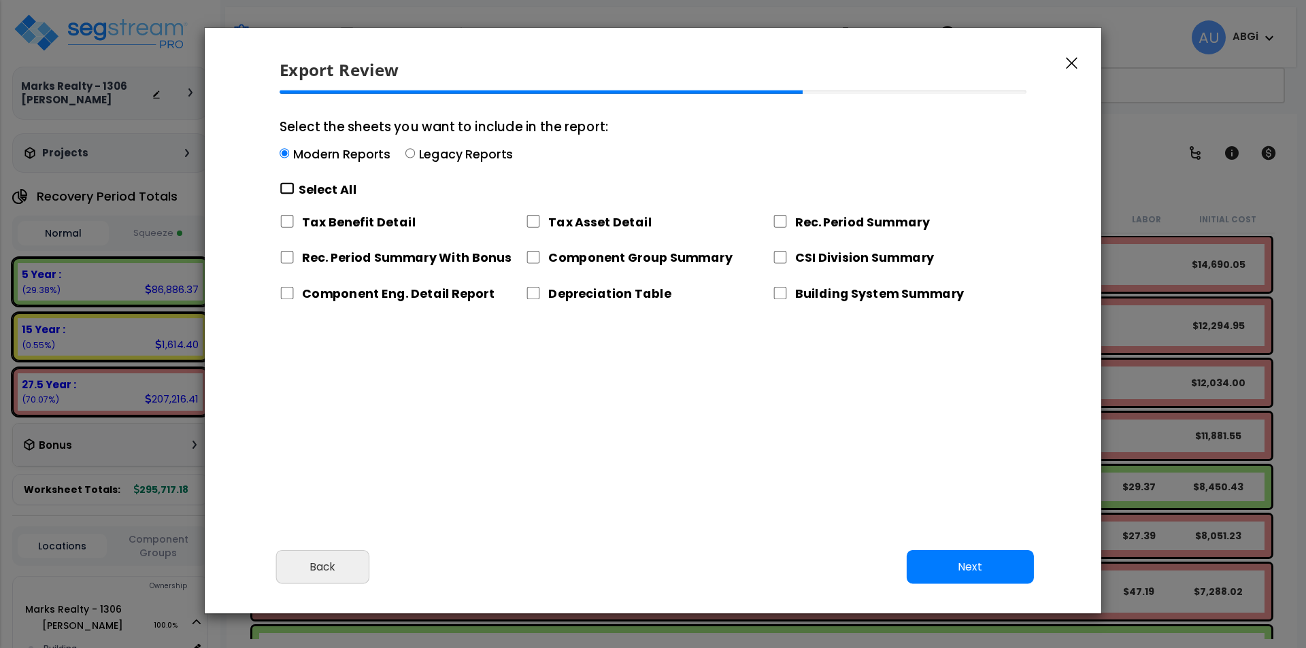
click at [292, 187] on input "Select the sheets you want to include in the report: Modern Reports Legacy Repo…" at bounding box center [287, 188] width 15 height 13
checkbox input "true"
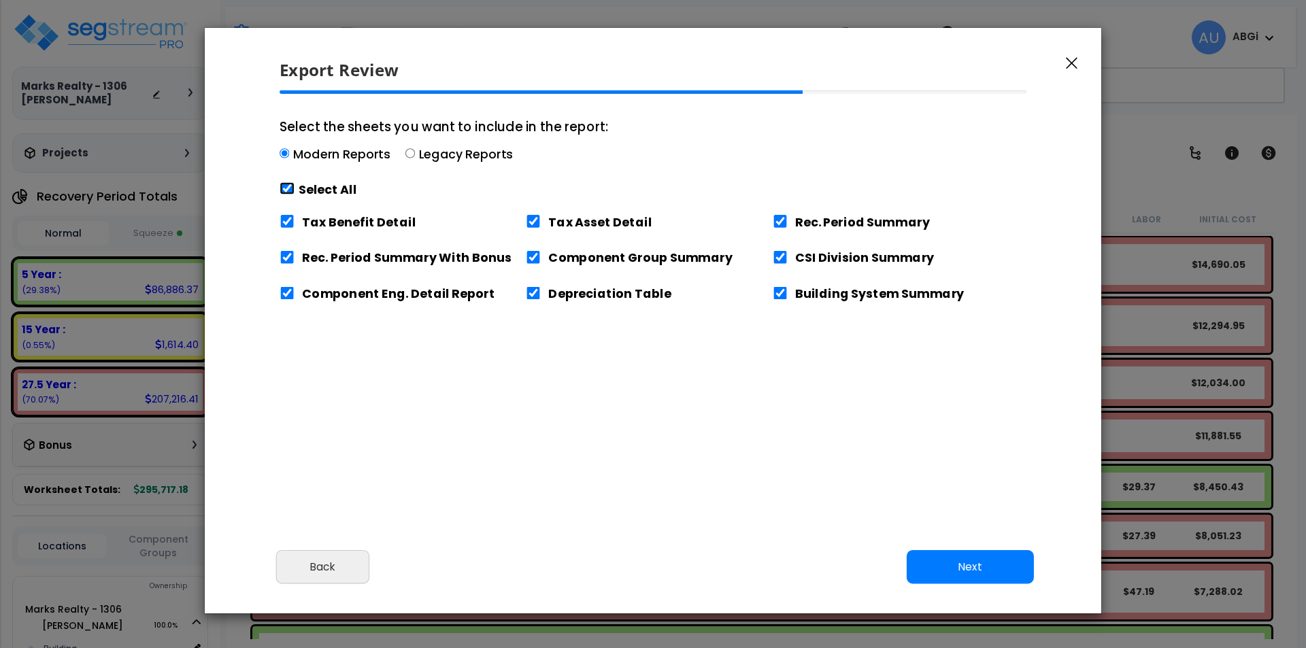
checkbox input "true"
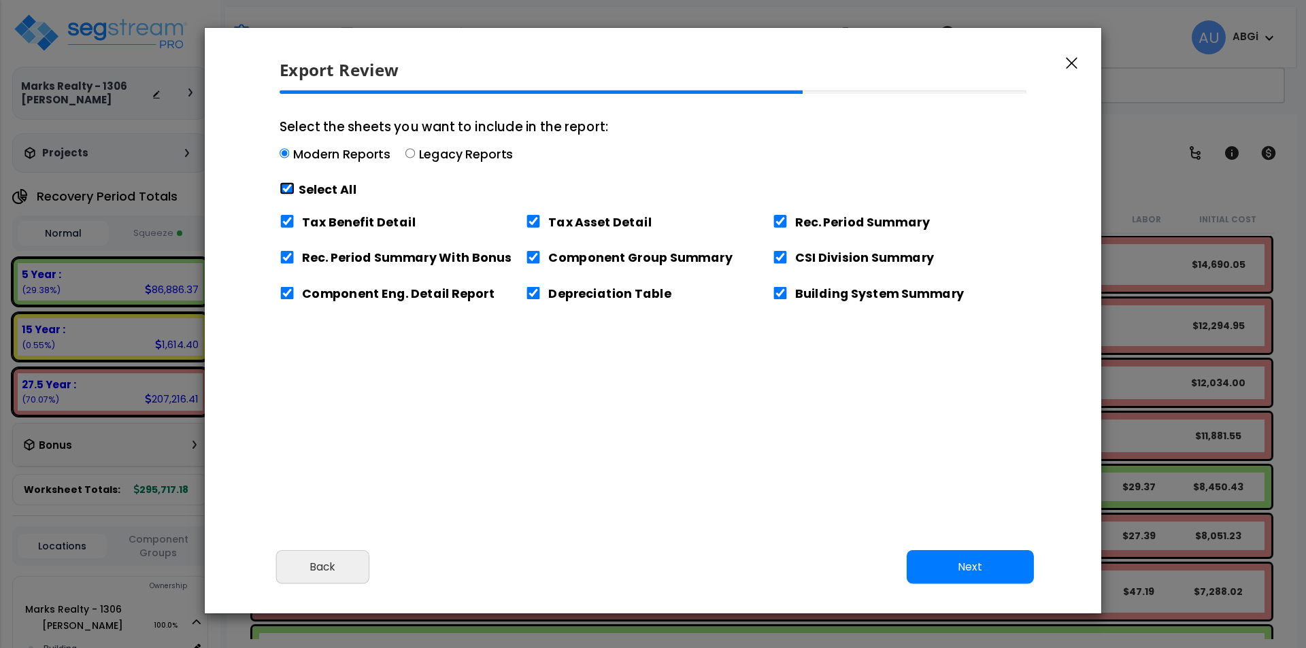
checkbox input "true"
click at [289, 219] on input "Tax Benefit Detail" at bounding box center [287, 221] width 15 height 13
checkbox input "false"
click at [962, 558] on button "Next" at bounding box center [970, 567] width 127 height 34
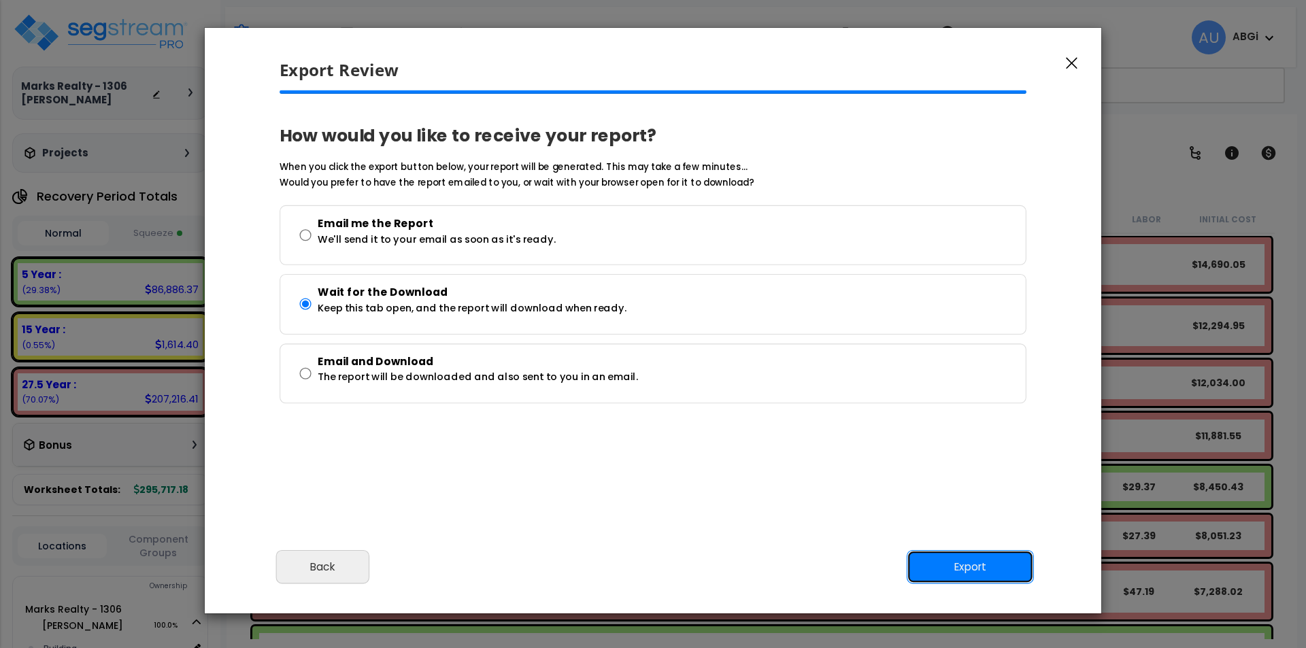
click at [968, 569] on button "Export" at bounding box center [970, 567] width 127 height 34
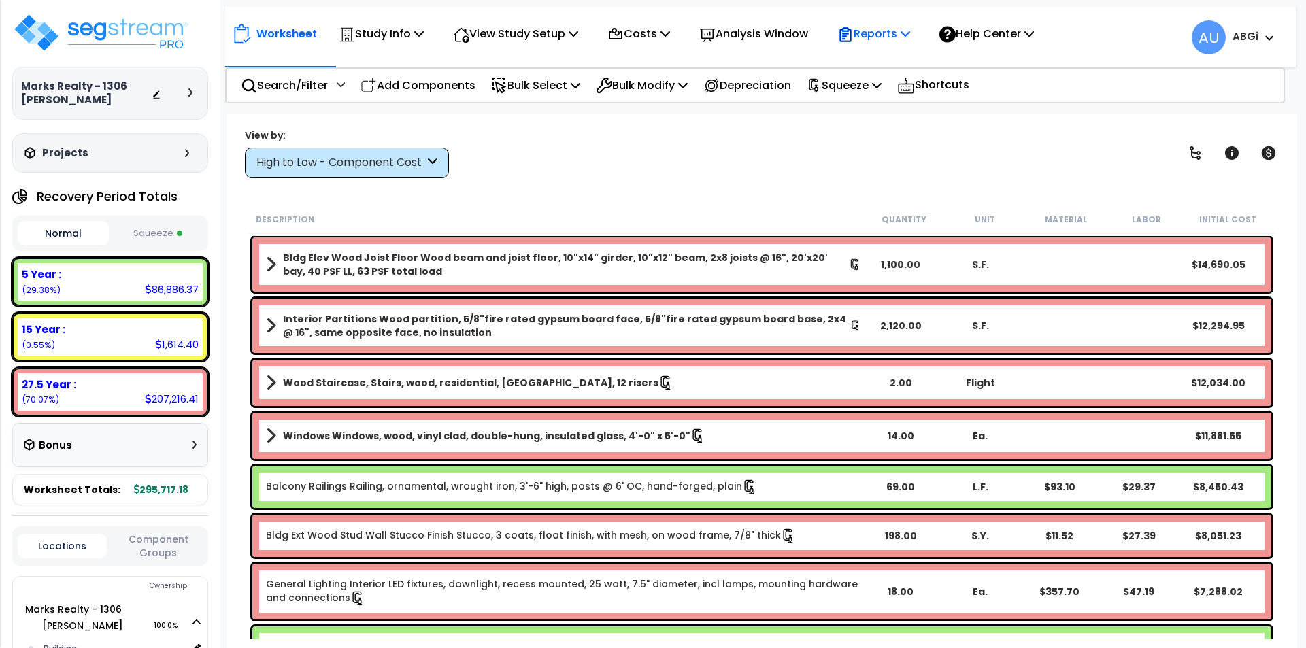
click at [910, 37] on icon at bounding box center [906, 33] width 10 height 11
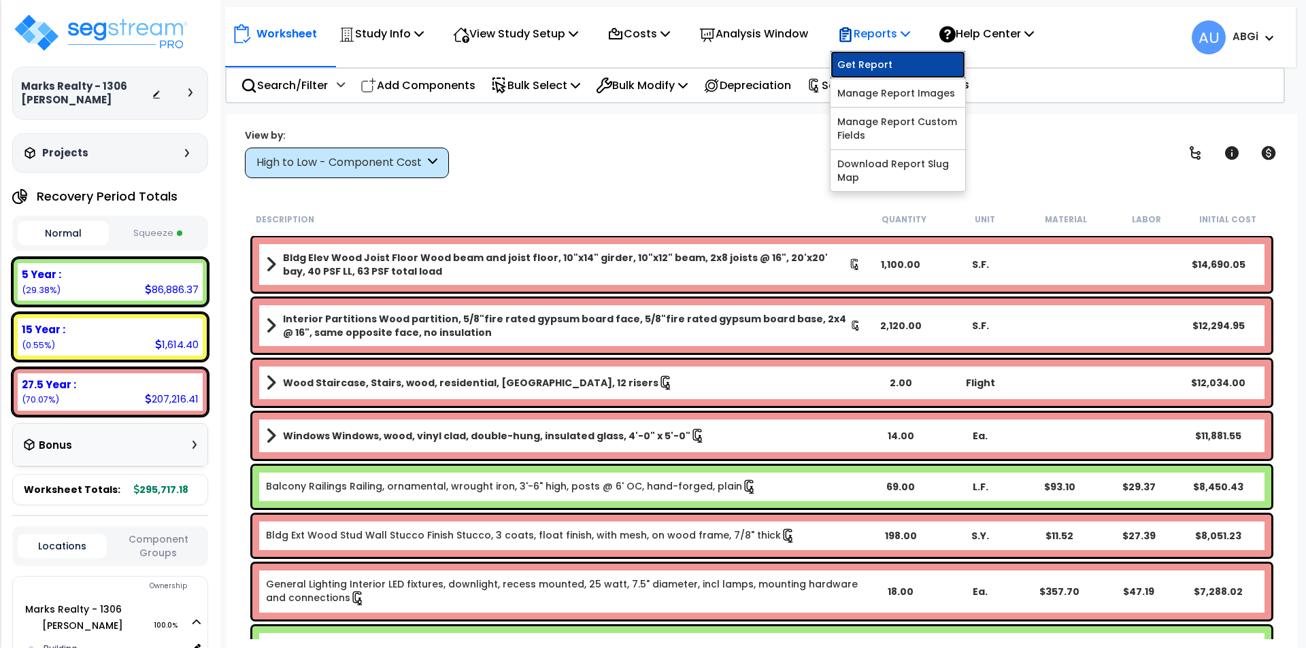
click at [904, 58] on link "Get Report" at bounding box center [898, 64] width 135 height 27
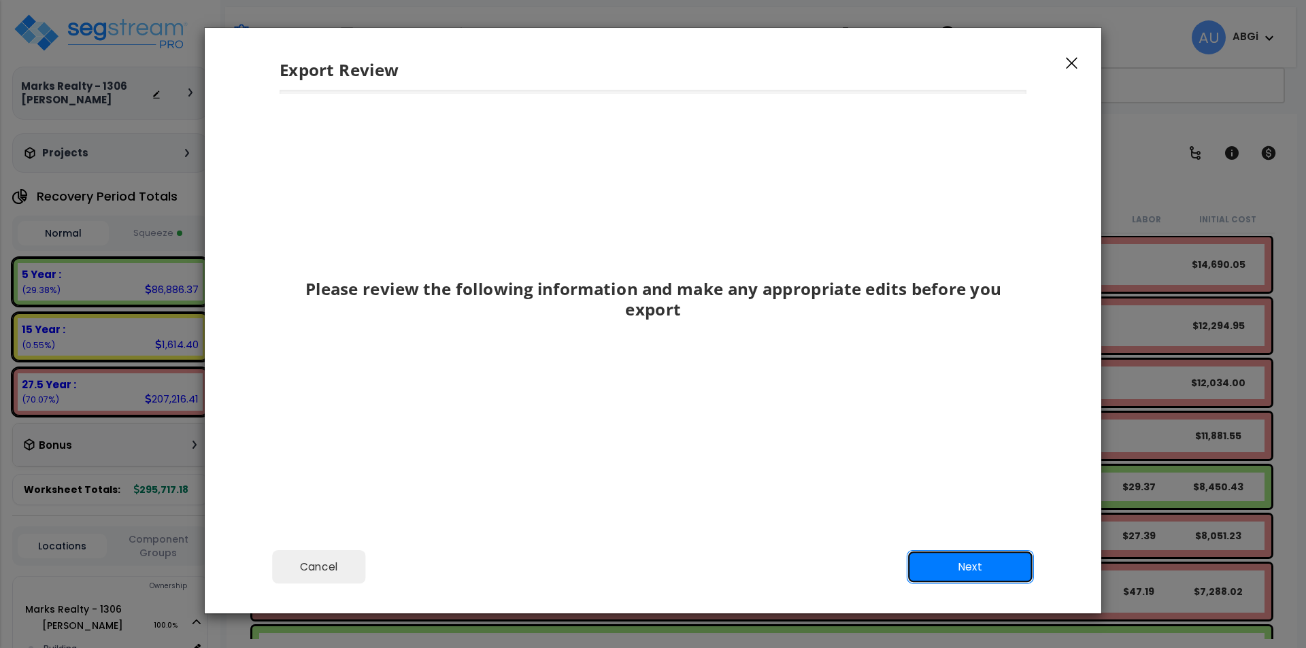
click at [951, 558] on button "Next" at bounding box center [970, 567] width 127 height 34
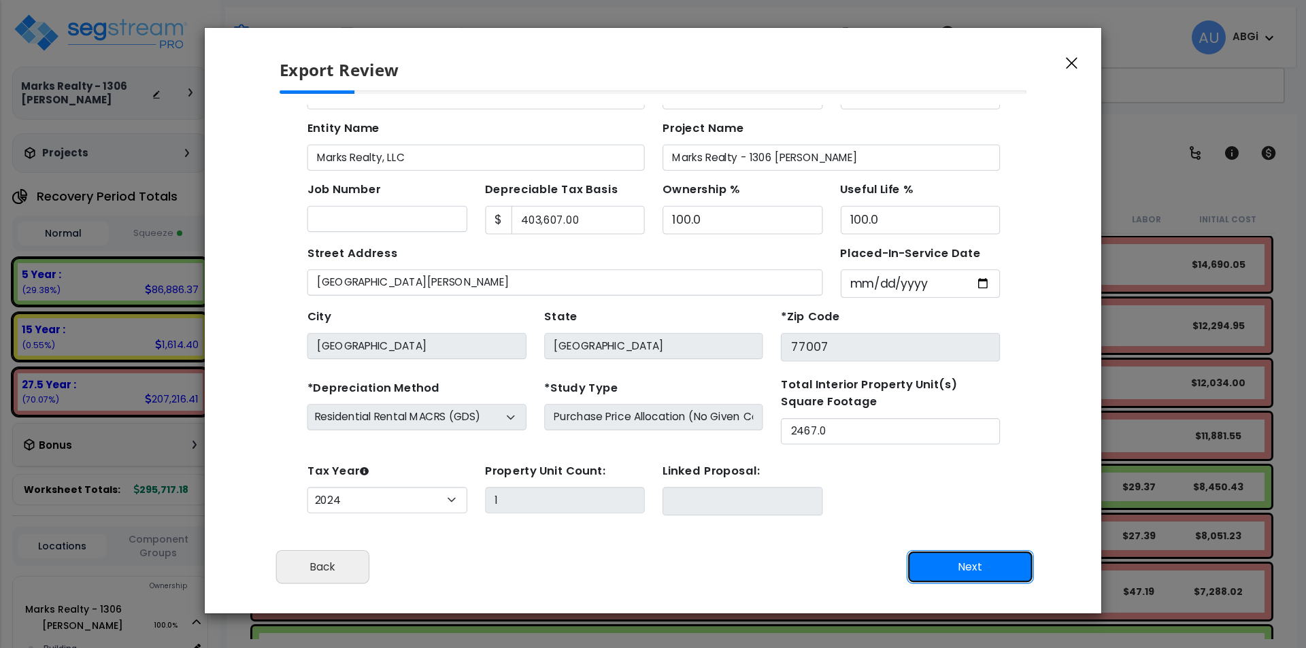
click at [956, 560] on button "Next" at bounding box center [970, 567] width 127 height 34
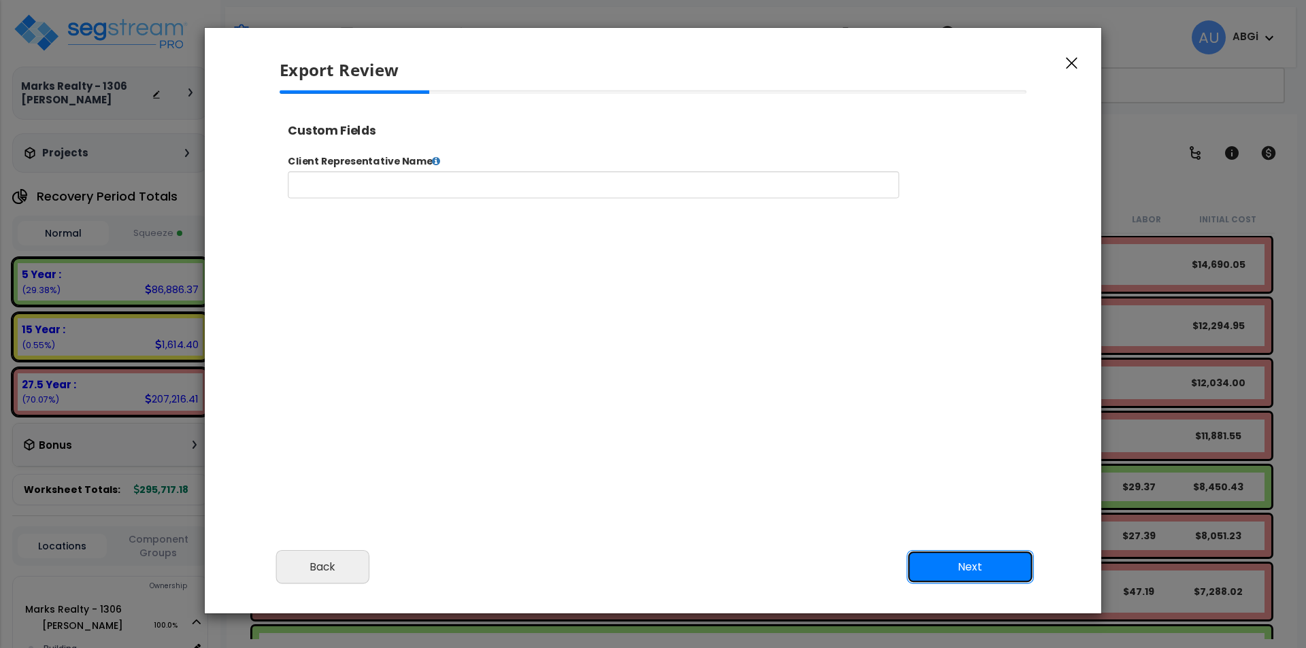
scroll to position [0, 0]
click at [965, 562] on button "Next" at bounding box center [970, 567] width 127 height 34
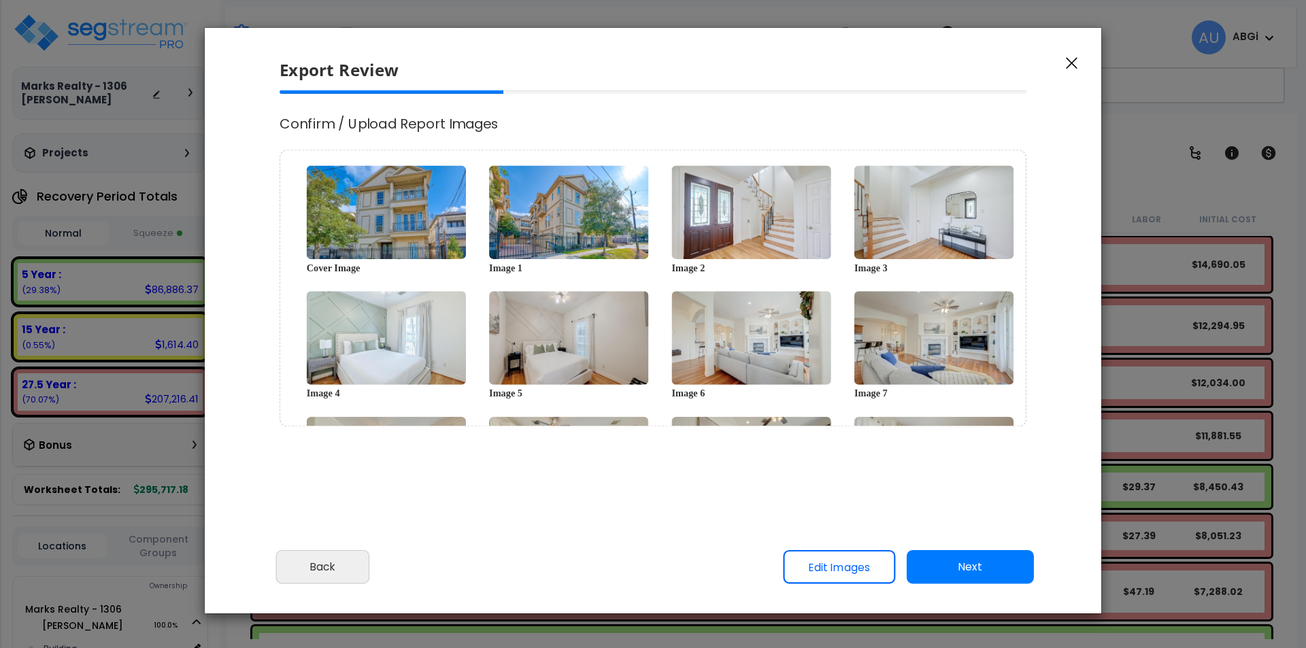
select select "2024"
click at [967, 563] on button "Next" at bounding box center [970, 567] width 127 height 34
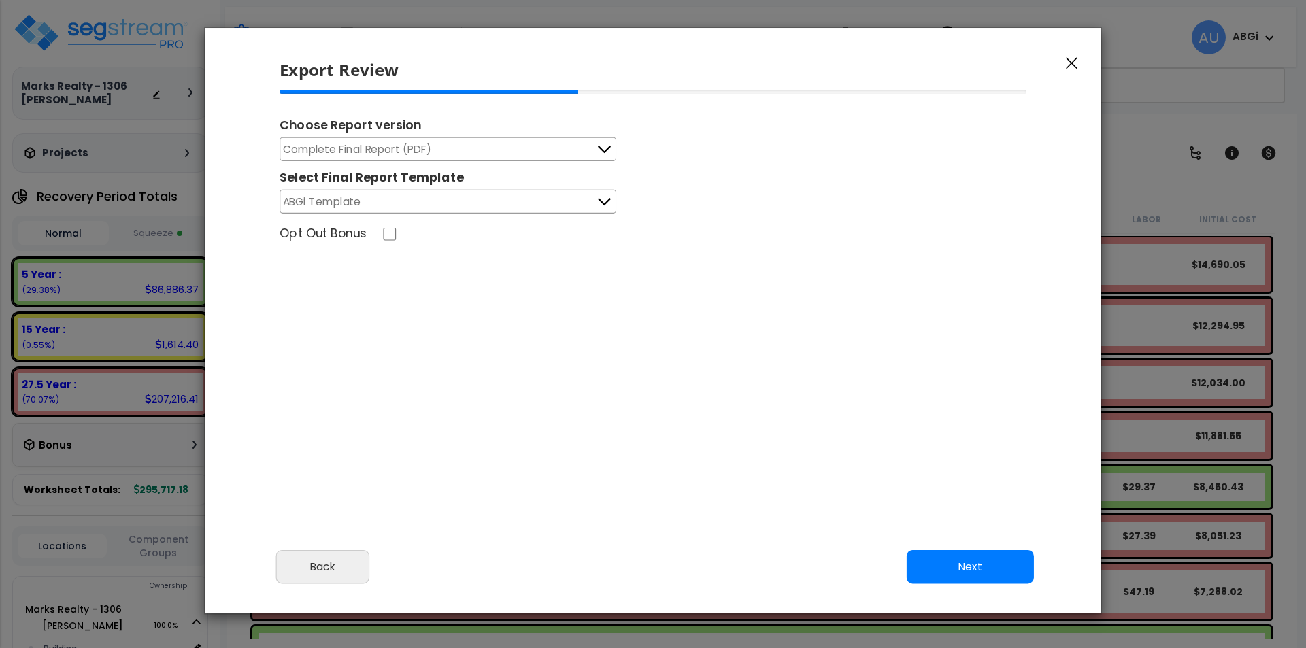
click at [606, 149] on icon at bounding box center [604, 150] width 18 height 18
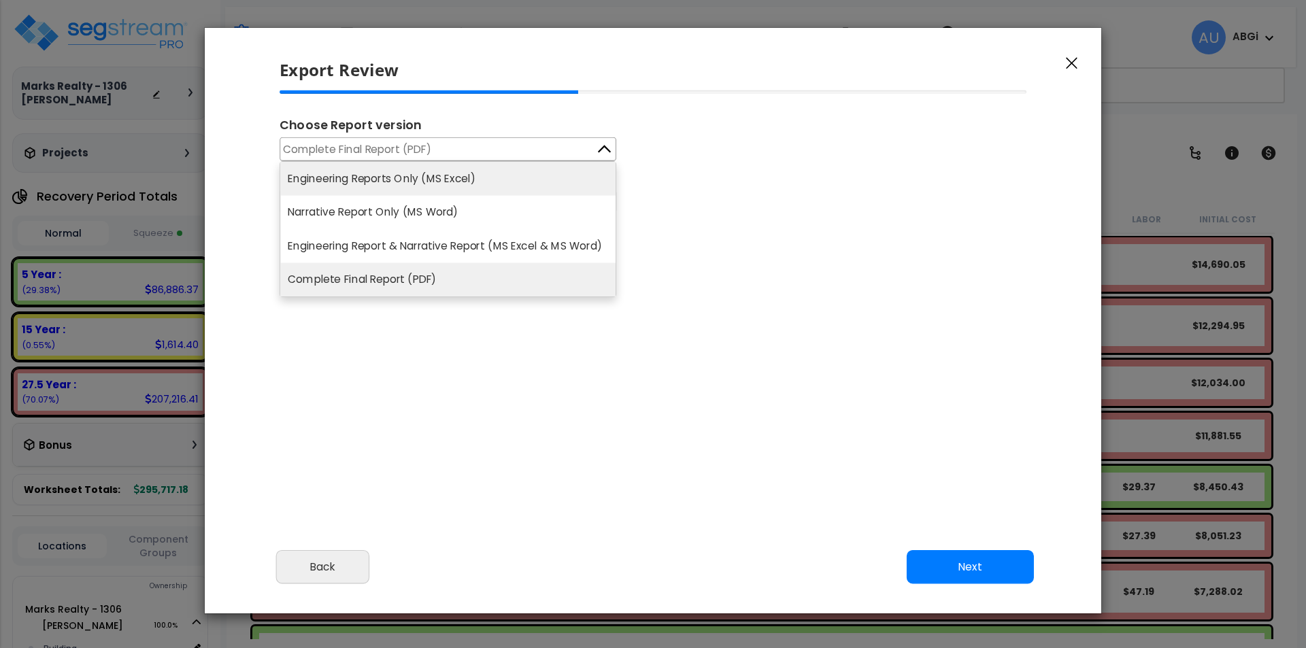
click at [530, 176] on li "Engineering Reports Only (MS Excel)" at bounding box center [447, 178] width 335 height 33
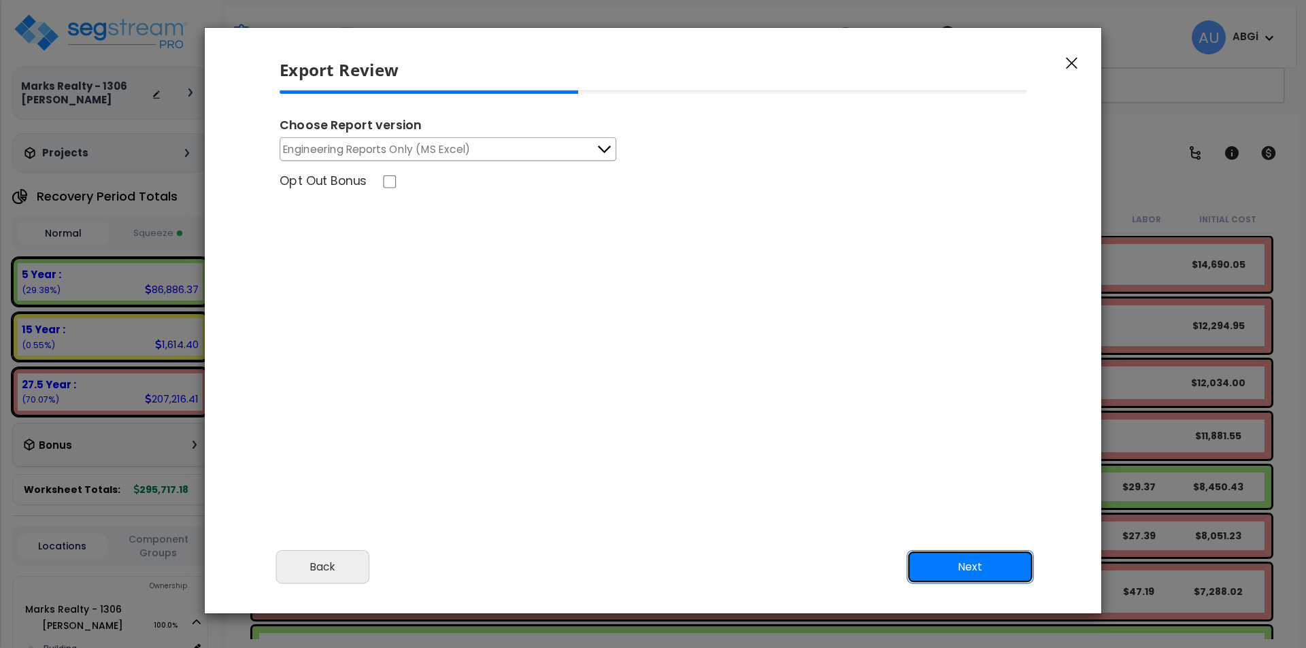
click at [949, 562] on button "Next" at bounding box center [970, 567] width 127 height 34
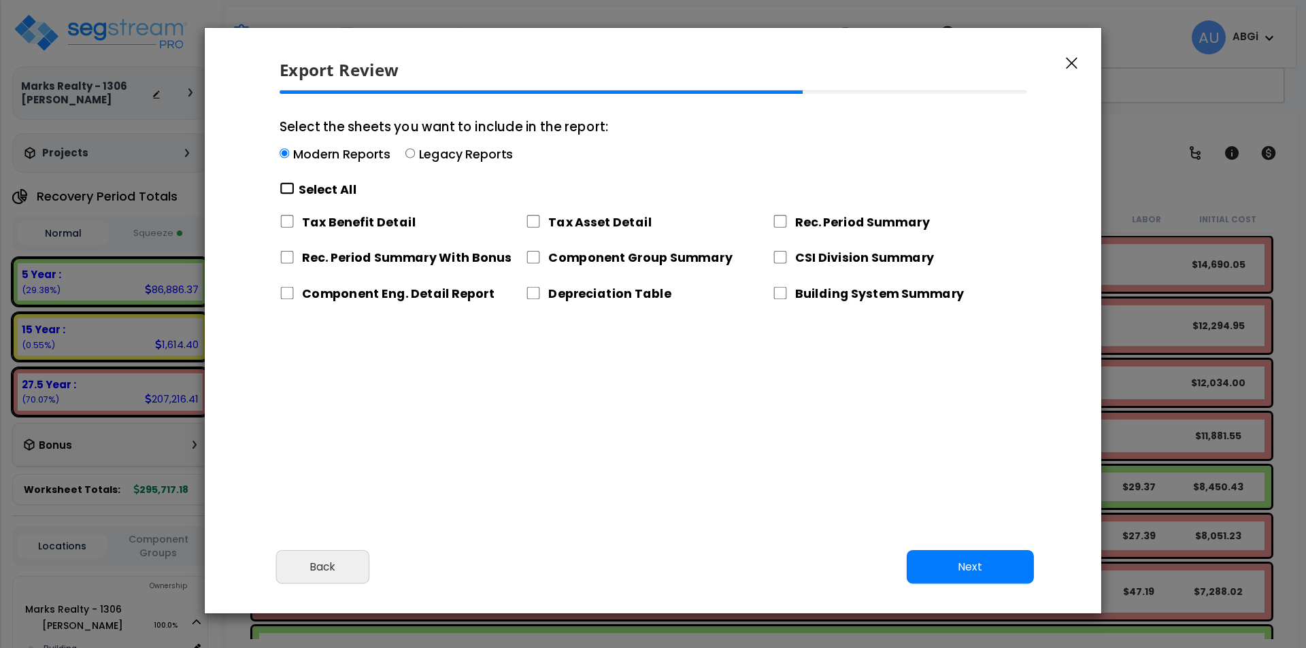
click at [285, 188] on input "Select the sheets you want to include in the report: Modern Reports Legacy Repo…" at bounding box center [287, 188] width 15 height 13
checkbox input "true"
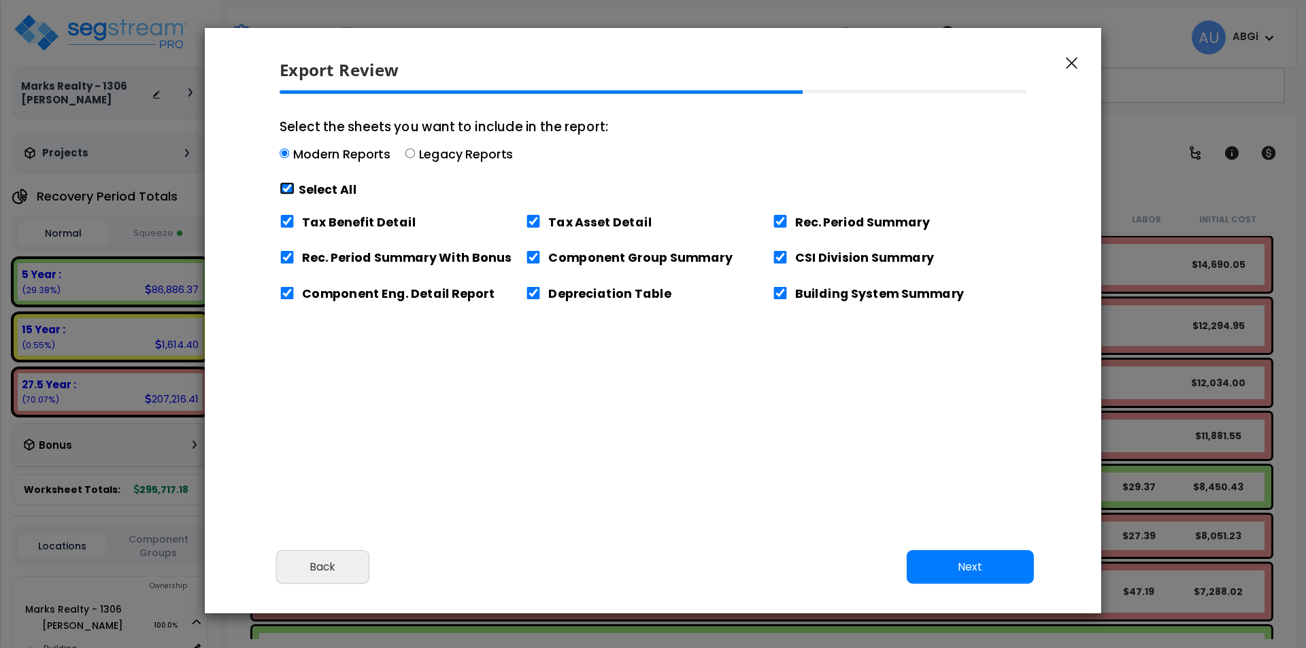
checkbox input "true"
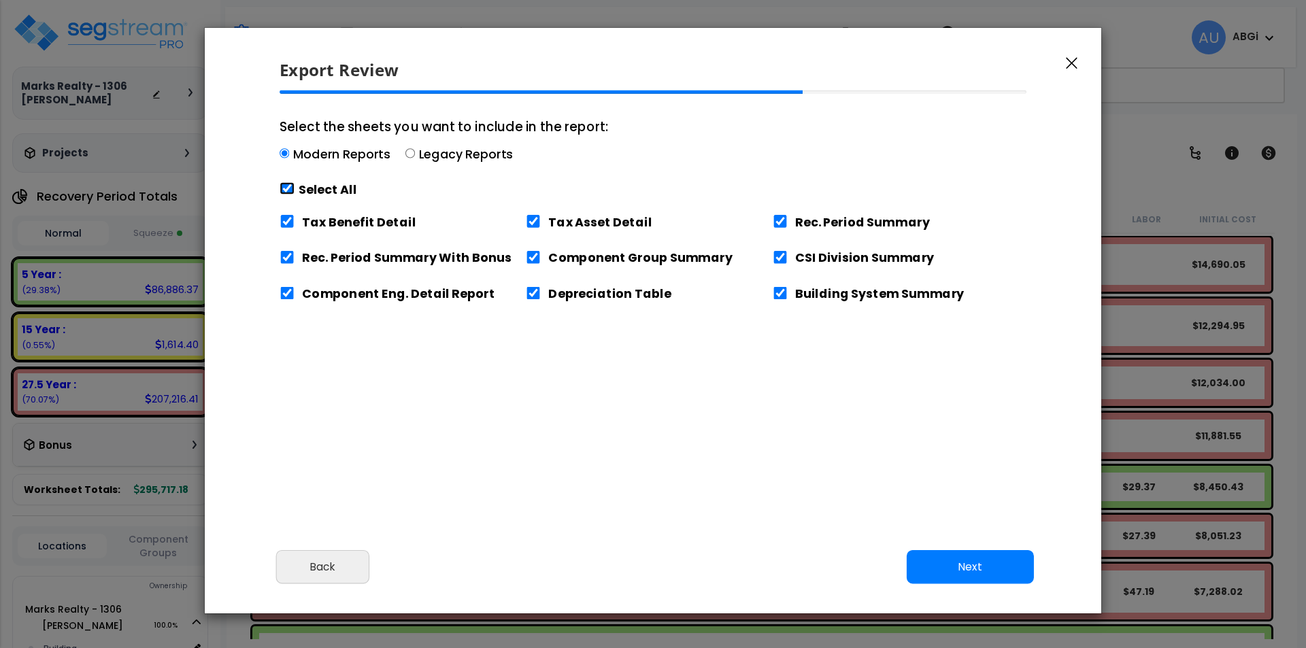
checkbox input "true"
click at [289, 222] on input "Tax Benefit Detail" at bounding box center [287, 221] width 15 height 13
checkbox input "false"
click at [947, 567] on button "Next" at bounding box center [970, 567] width 127 height 34
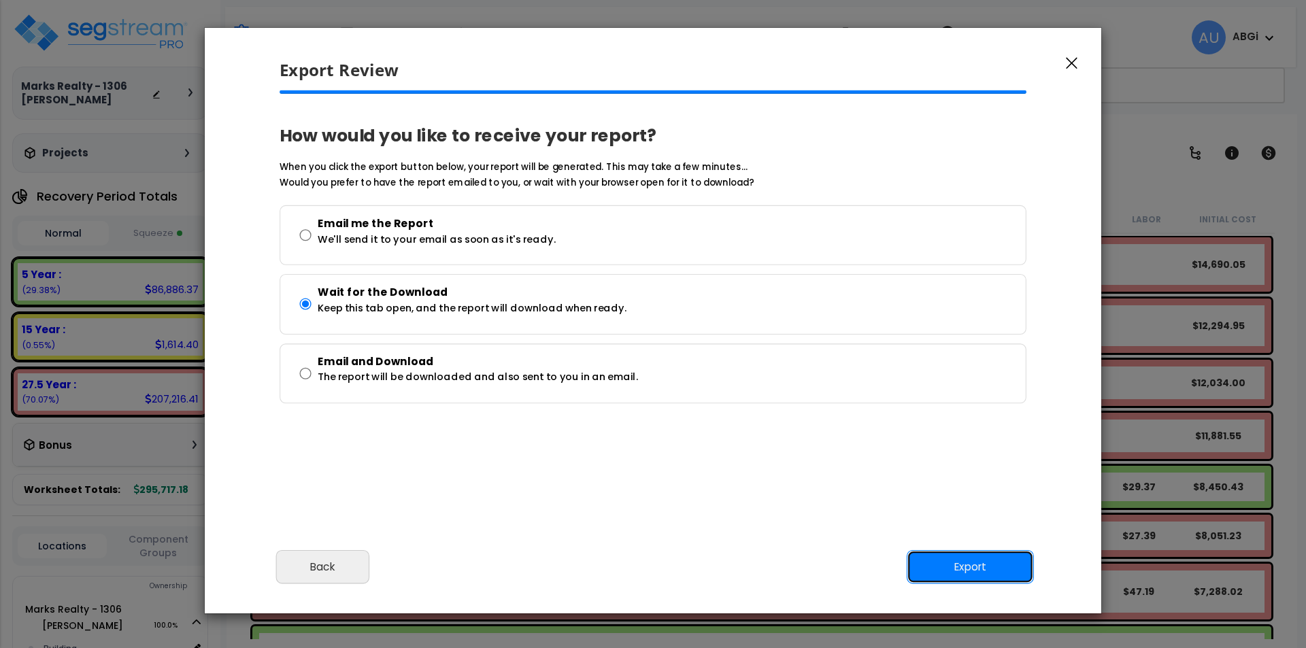
click at [945, 571] on button "Export" at bounding box center [970, 567] width 127 height 34
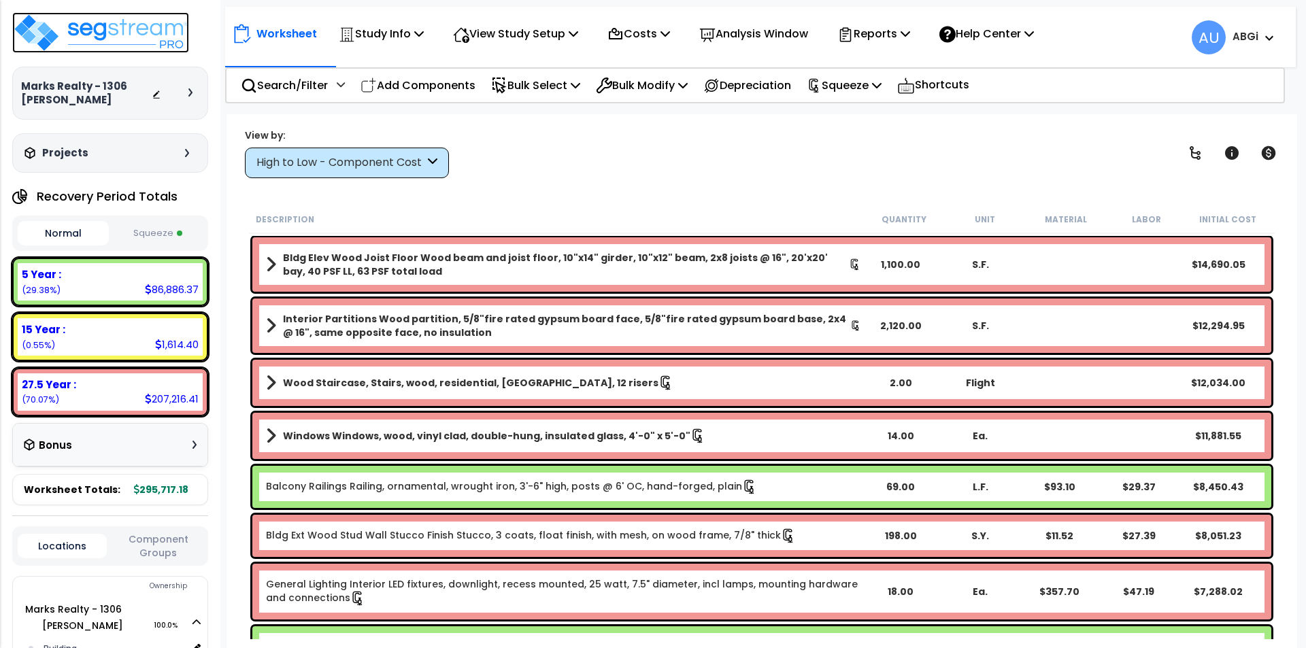
click at [148, 35] on img at bounding box center [100, 32] width 177 height 41
